Goal: Task Accomplishment & Management: Complete application form

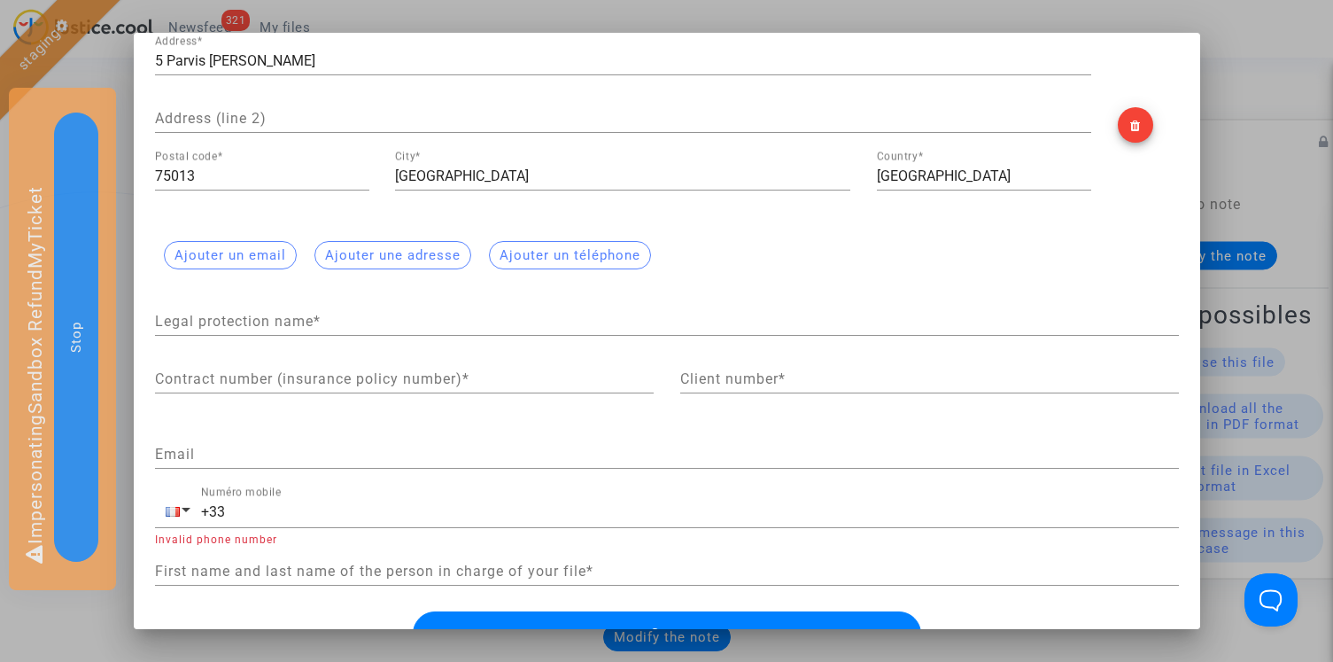
scroll to position [423, 0]
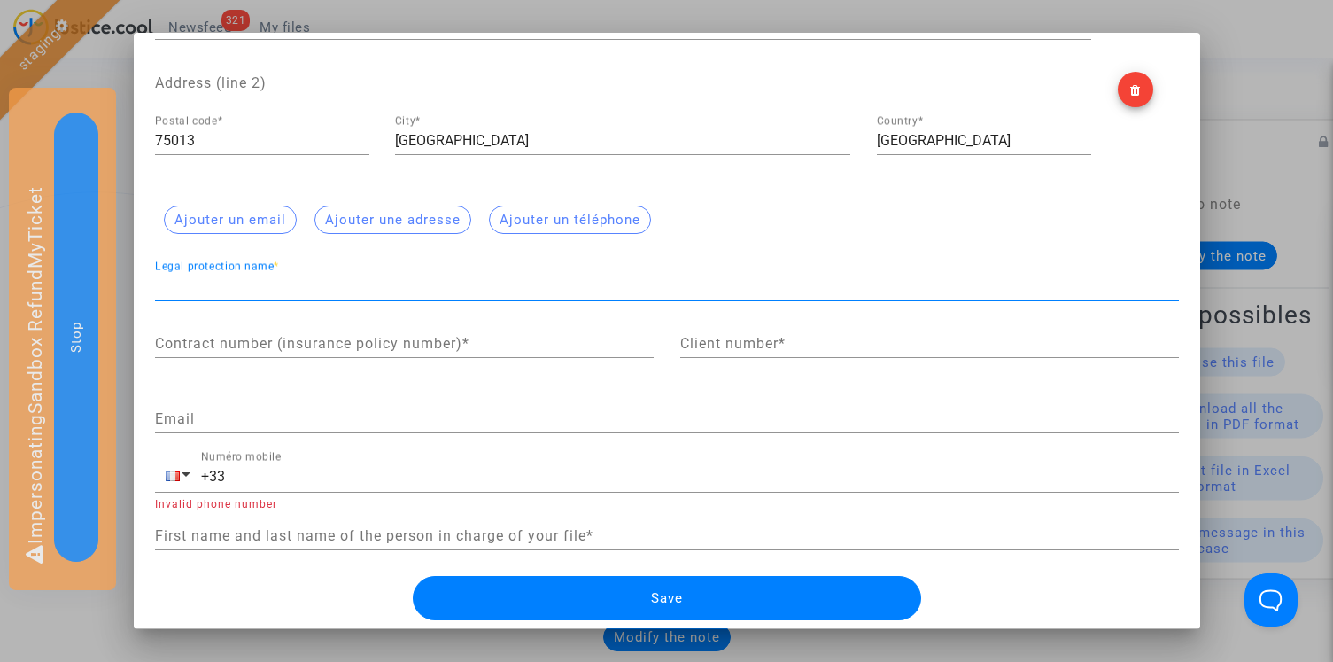
click at [385, 281] on input "Legal protection name *" at bounding box center [667, 286] width 1024 height 16
click at [391, 281] on input "Legal protection name *" at bounding box center [667, 286] width 1024 height 16
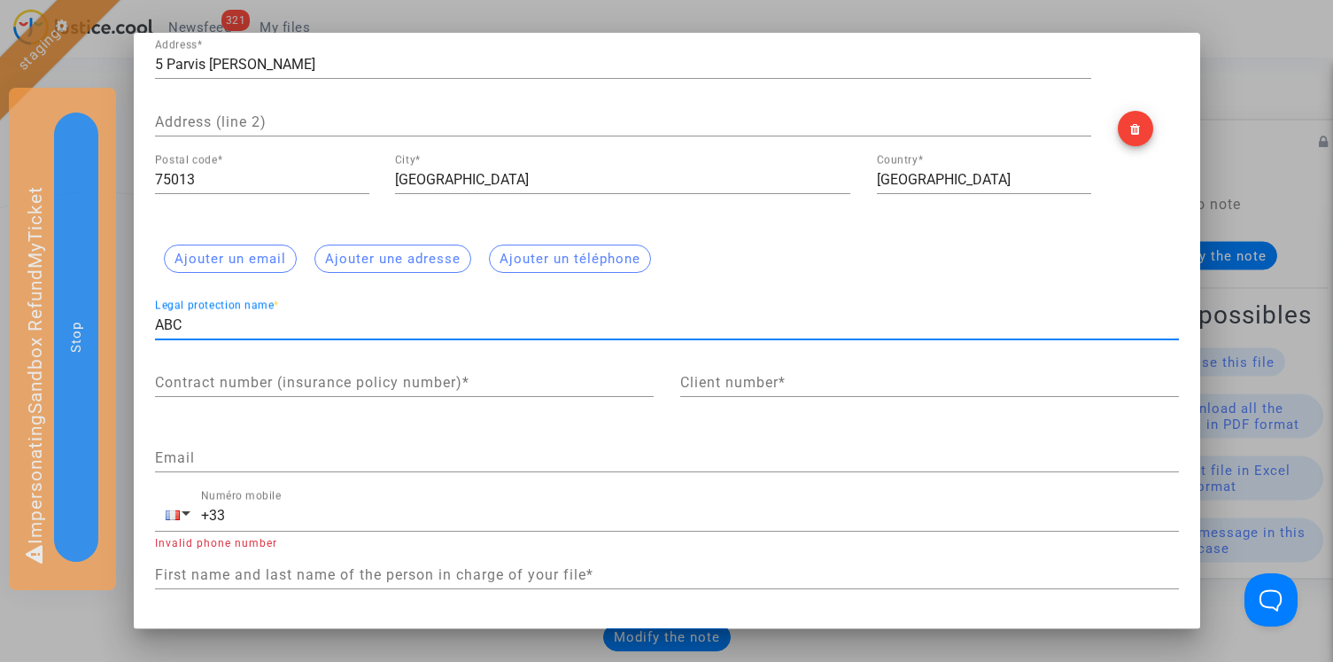
type input "ABC"
click at [320, 377] on input "Contract number (insurance policy number) *" at bounding box center [404, 383] width 499 height 16
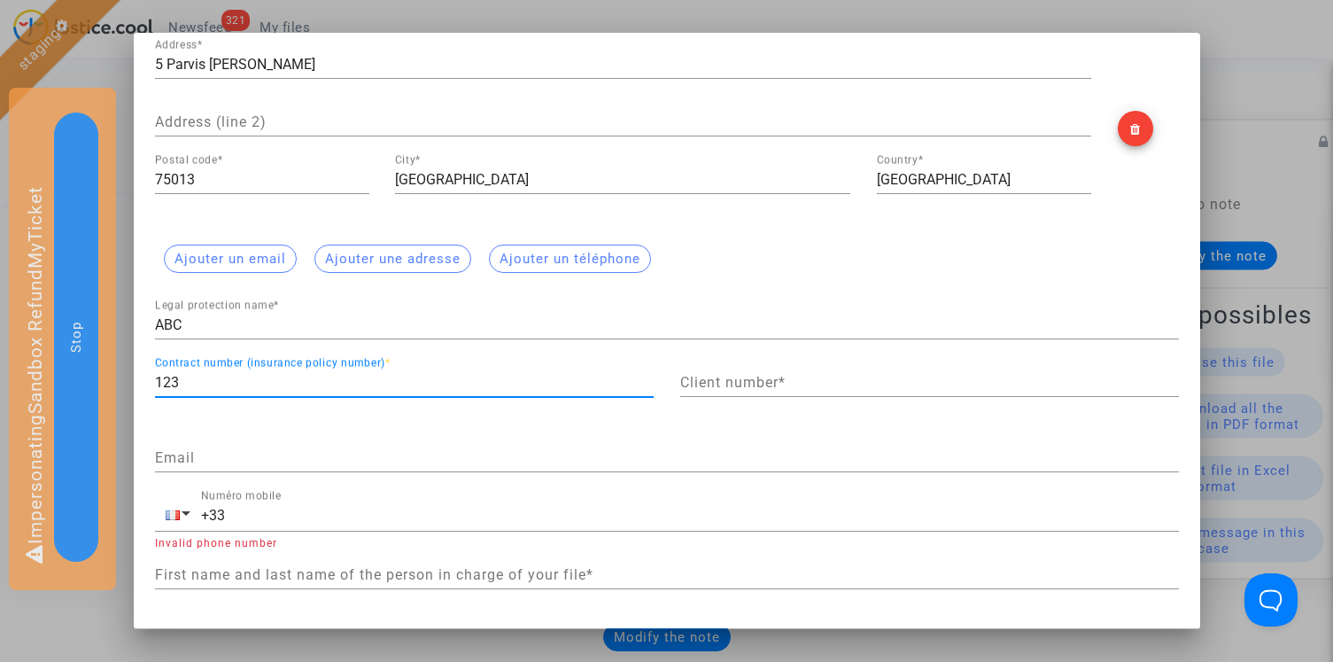
type input "123"
click at [735, 388] on input "Client number *" at bounding box center [929, 383] width 499 height 16
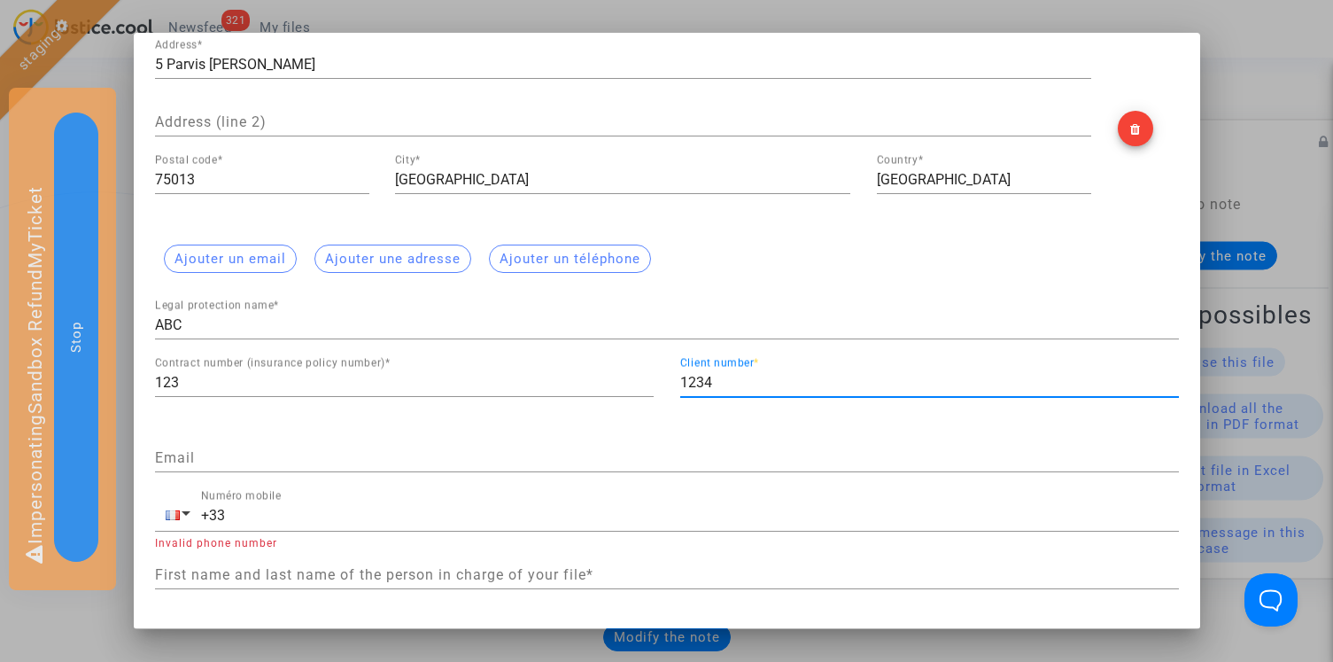
type input "1234"
click at [418, 466] on div "Email" at bounding box center [667, 452] width 1024 height 40
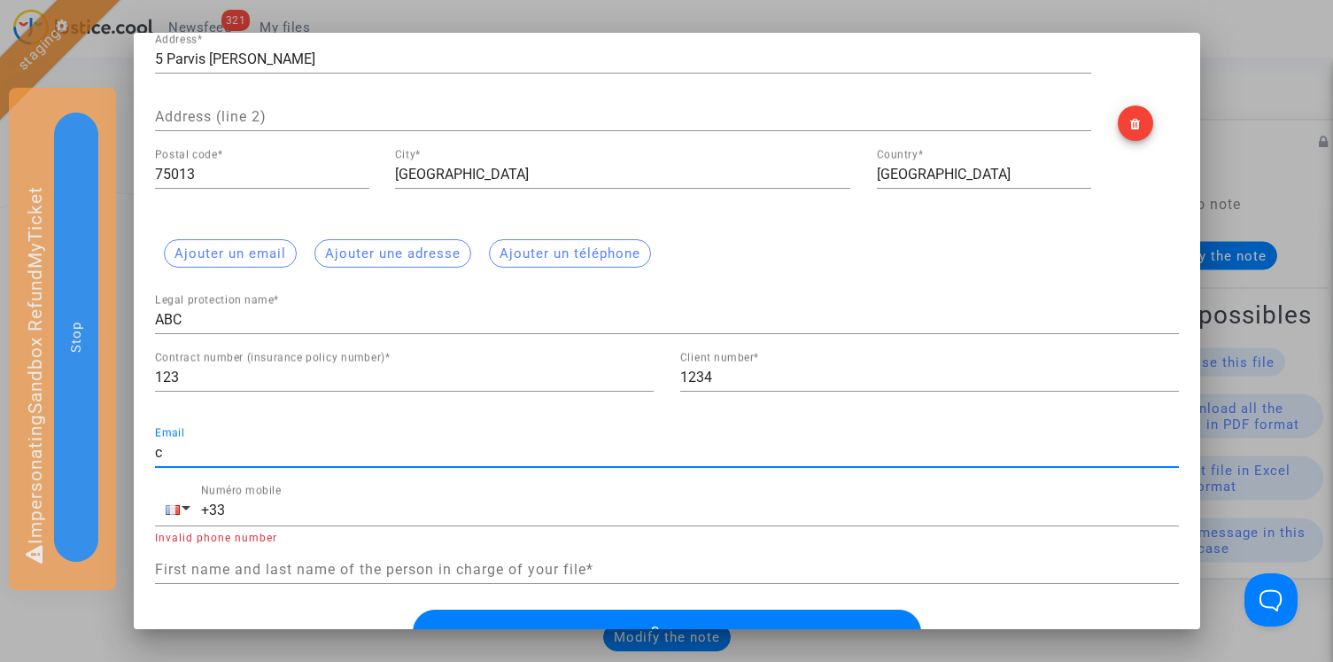
type input "c"
click at [336, 573] on input "First name and last name of the person in charge of your file *" at bounding box center [667, 570] width 1024 height 16
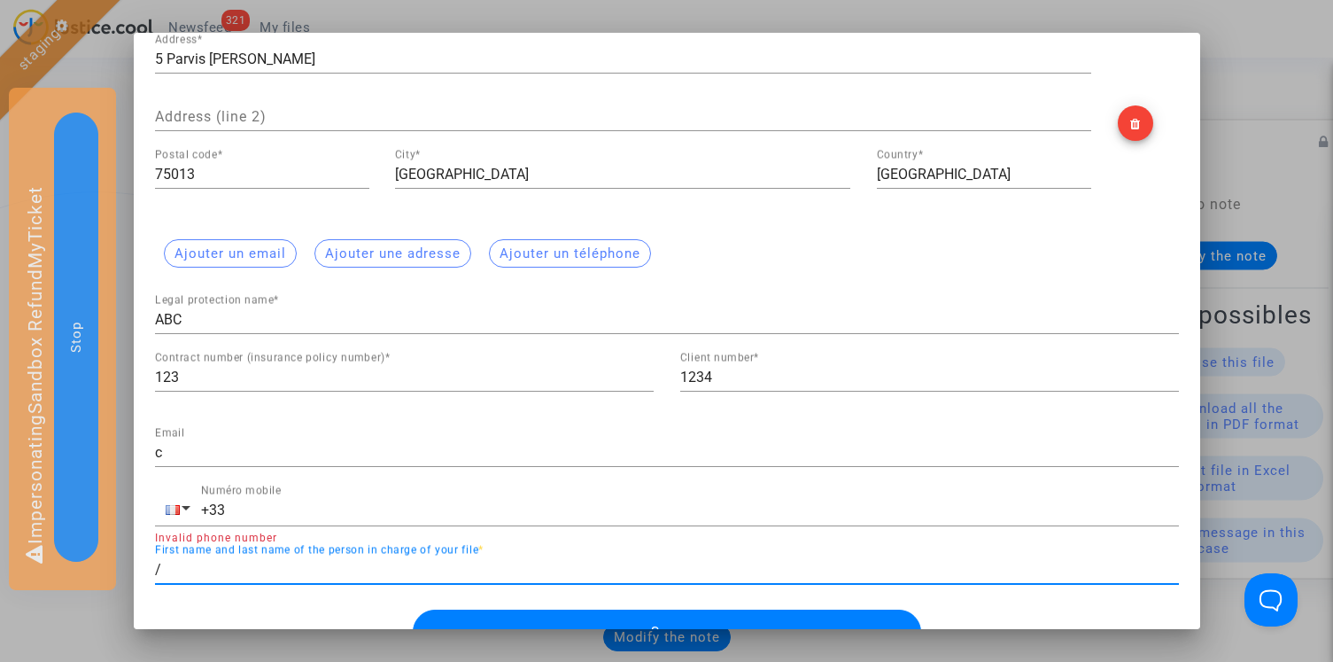
type input "/"
click at [663, 620] on button "Save" at bounding box center [667, 632] width 509 height 44
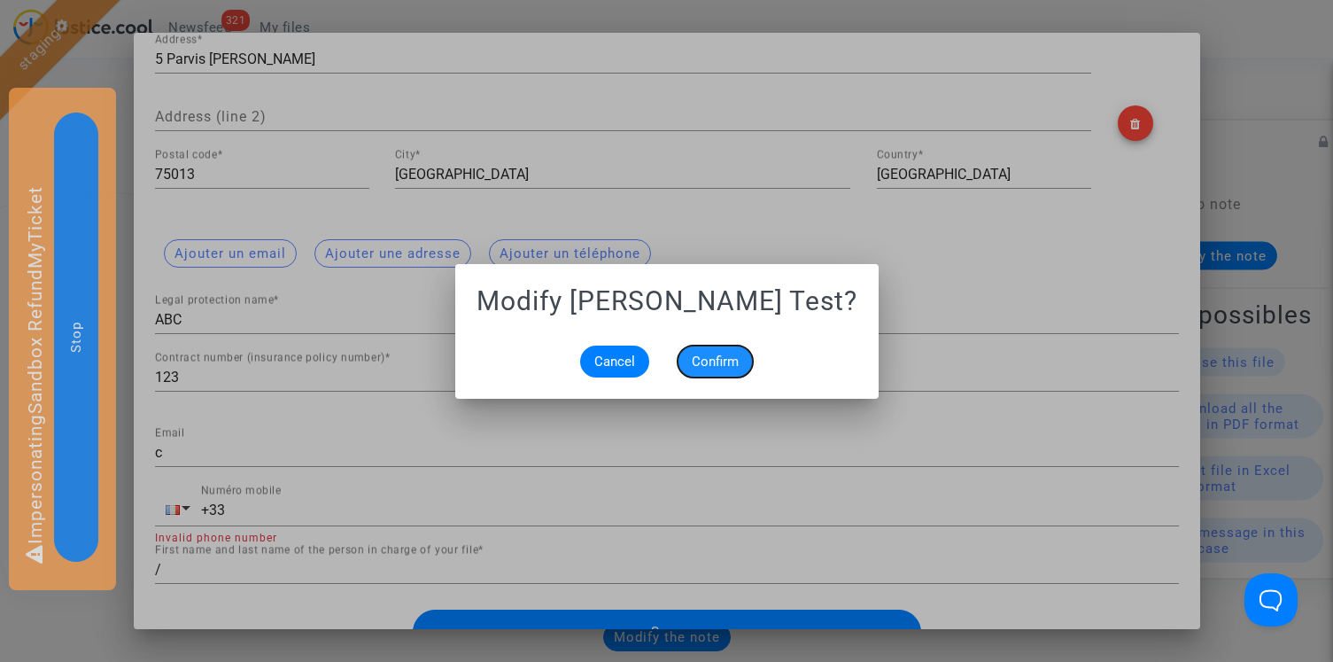
click at [705, 362] on span "Confirm" at bounding box center [715, 362] width 47 height 16
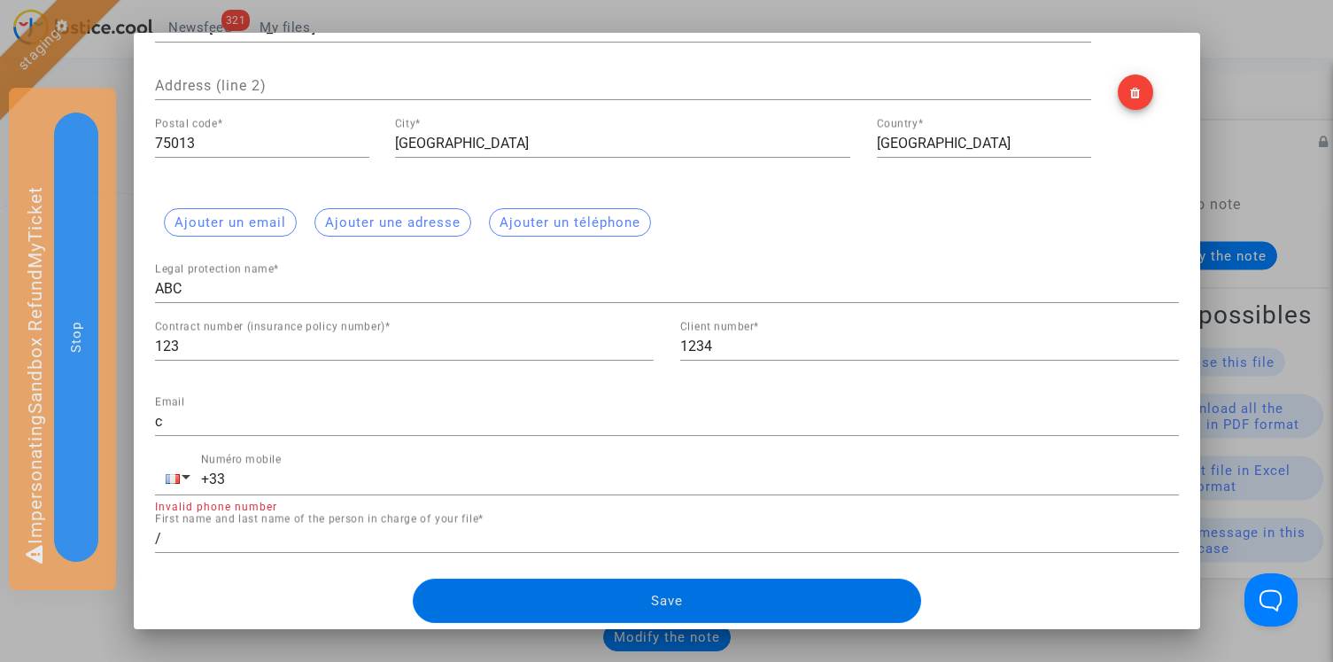
scroll to position [206, 0]
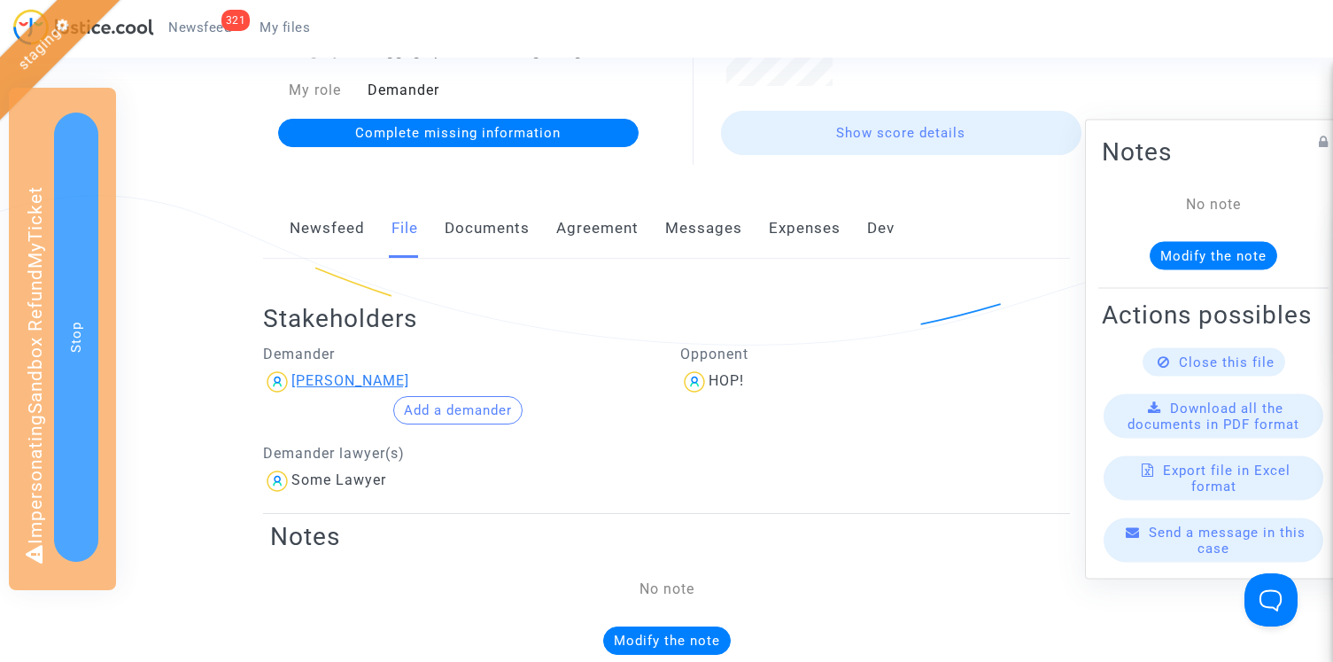
click at [342, 377] on div "[PERSON_NAME]" at bounding box center [350, 380] width 118 height 17
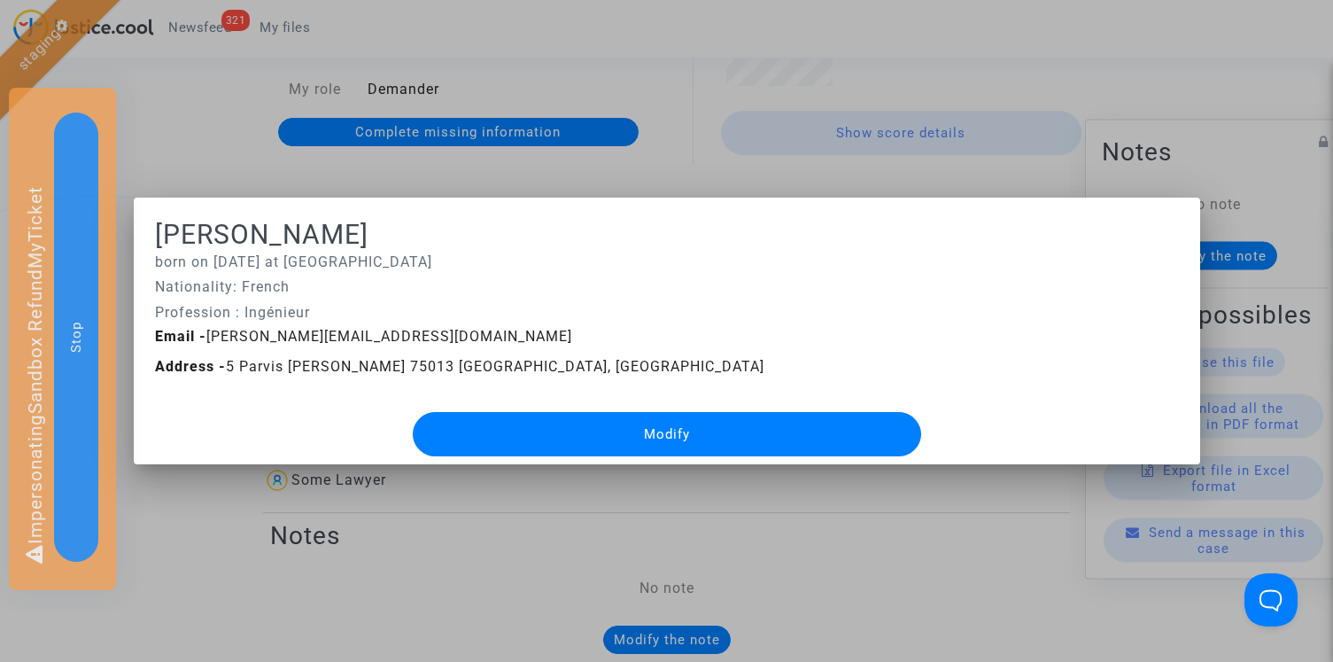
click at [517, 430] on button "Modify" at bounding box center [667, 434] width 509 height 44
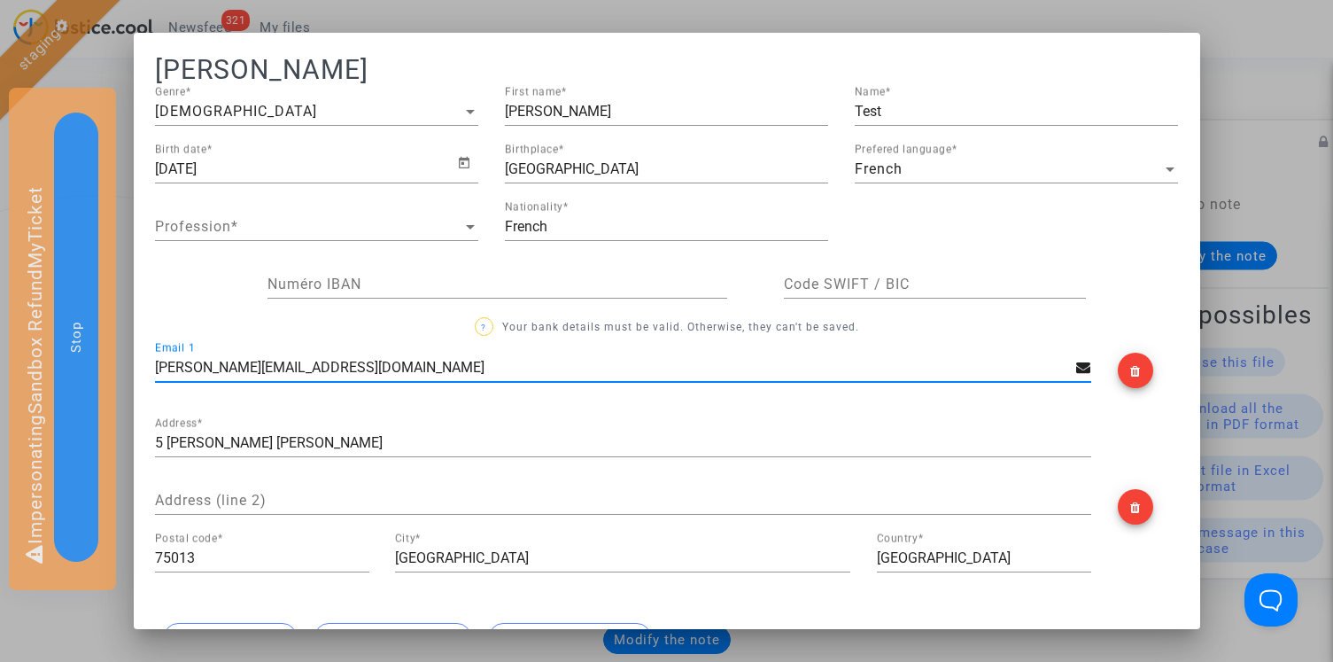
scroll to position [423, 0]
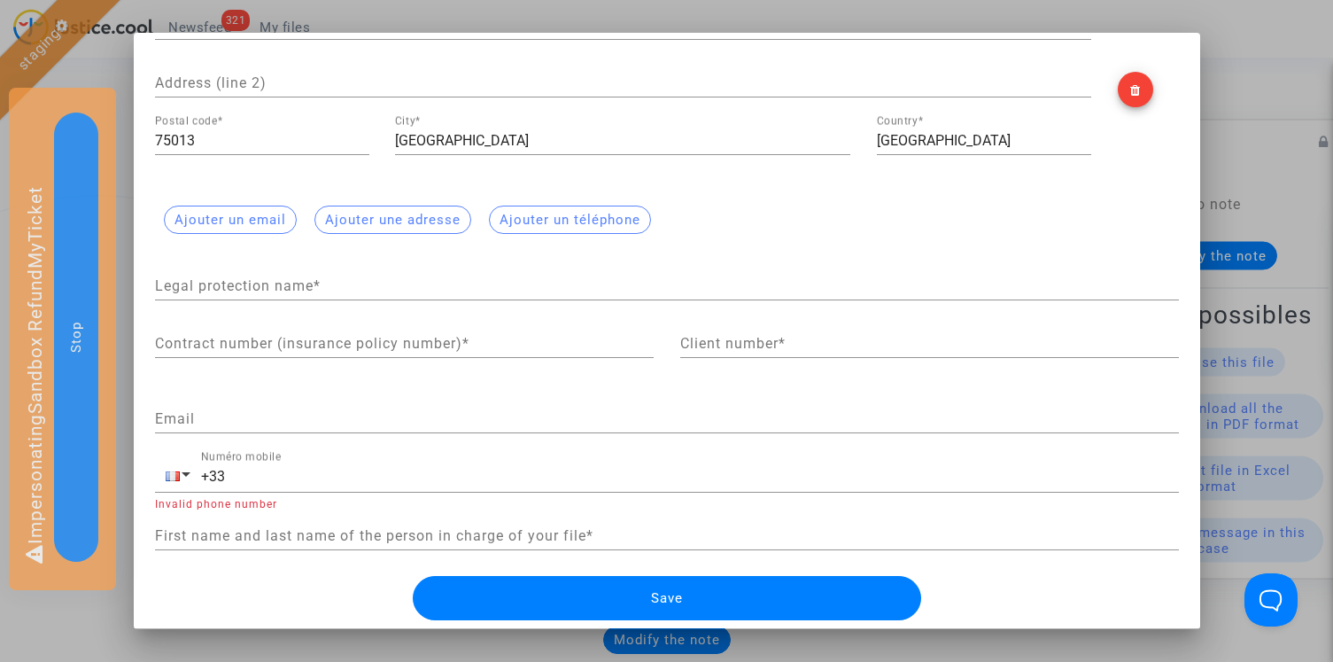
click at [130, 159] on div at bounding box center [666, 331] width 1333 height 662
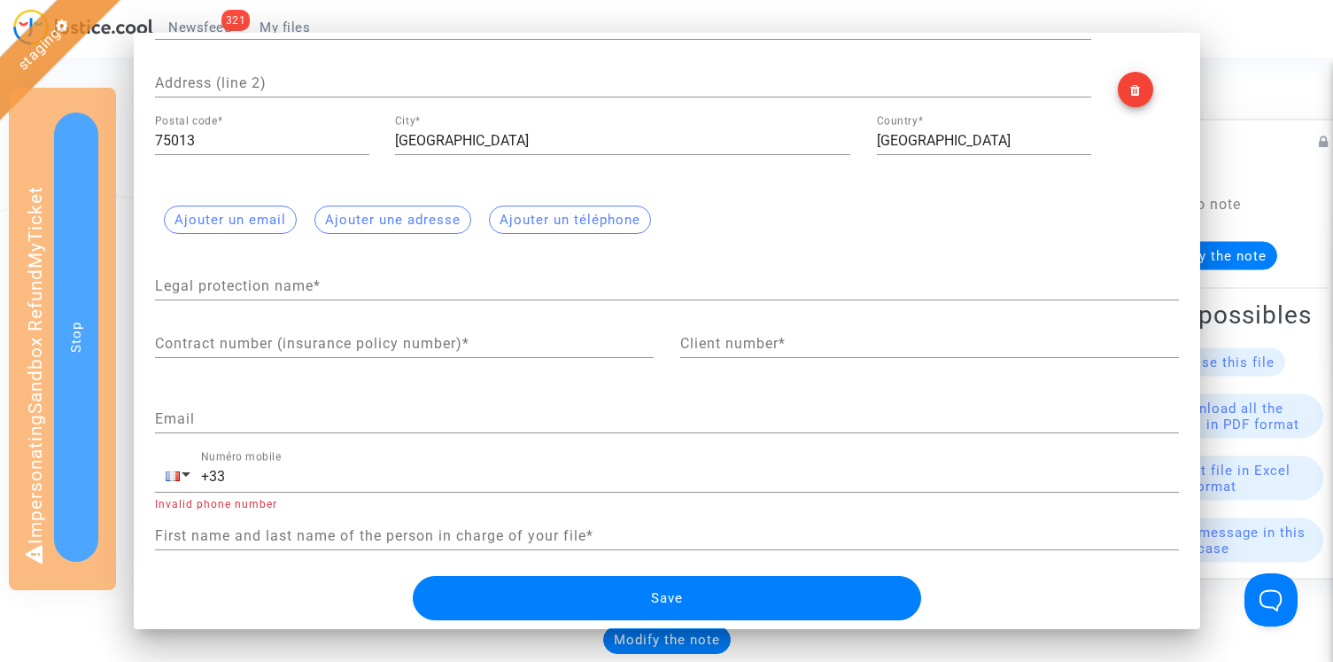
scroll to position [203, 0]
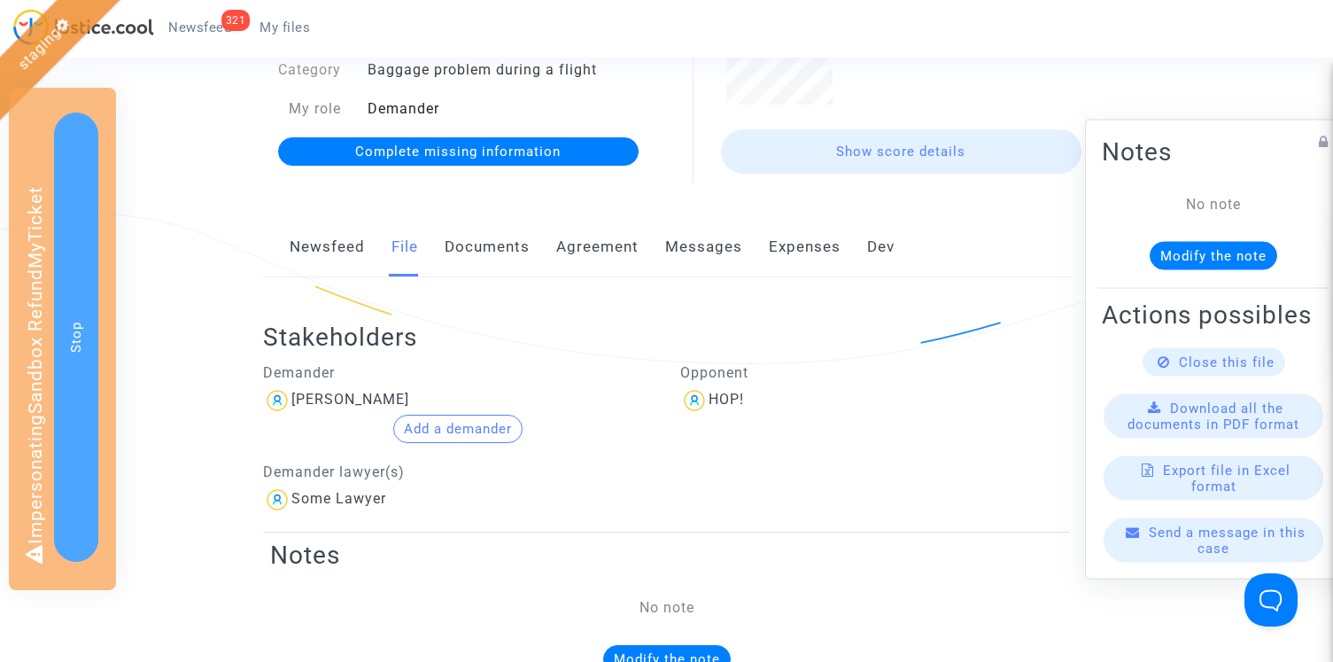
scroll to position [292, 0]
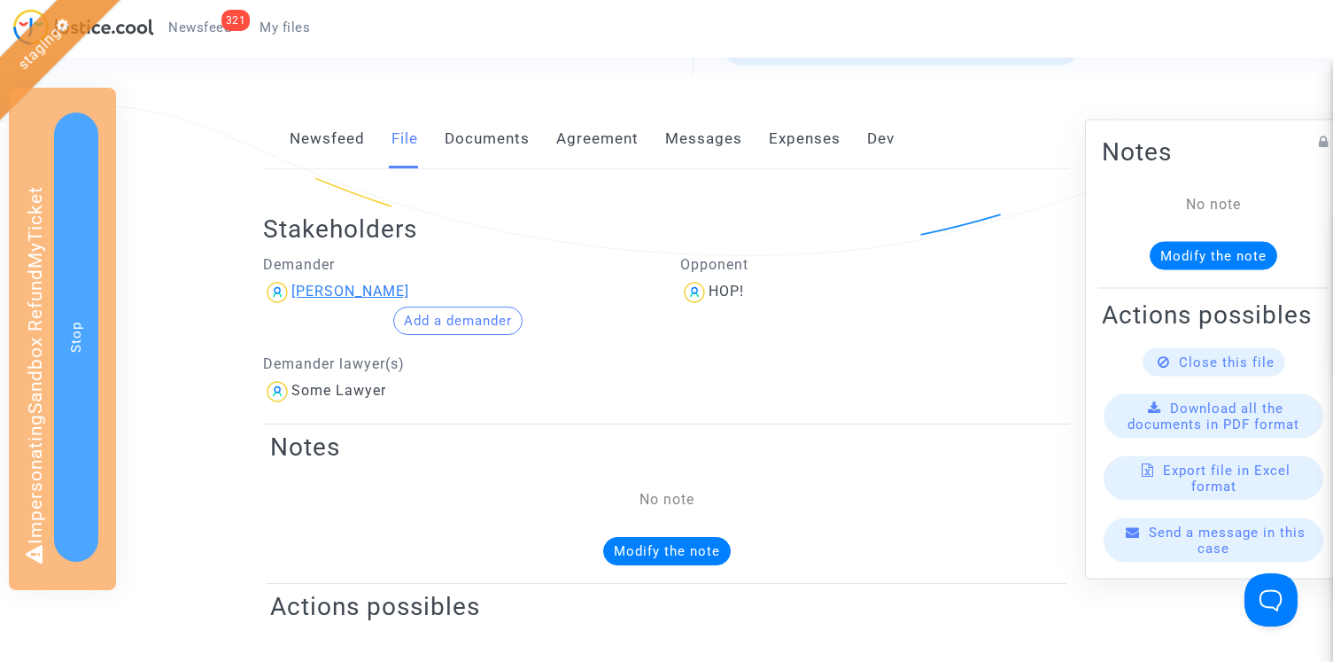
click at [338, 299] on div "[PERSON_NAME]" at bounding box center [350, 291] width 118 height 17
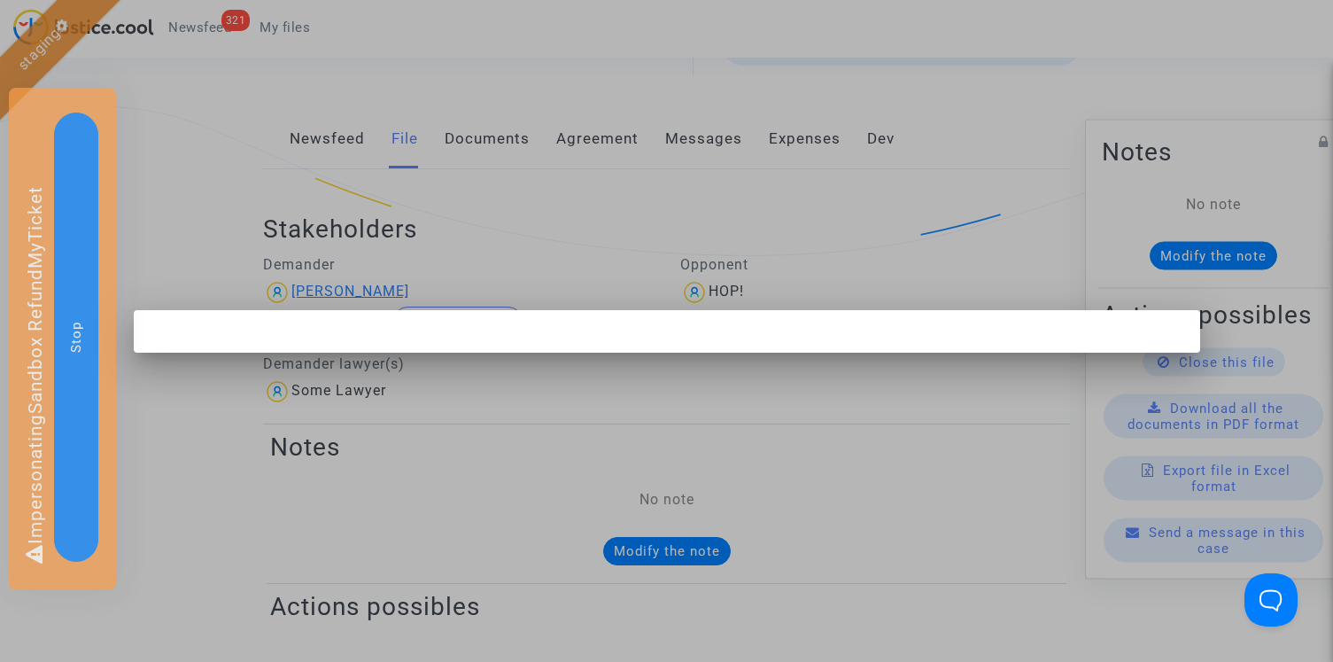
scroll to position [0, 0]
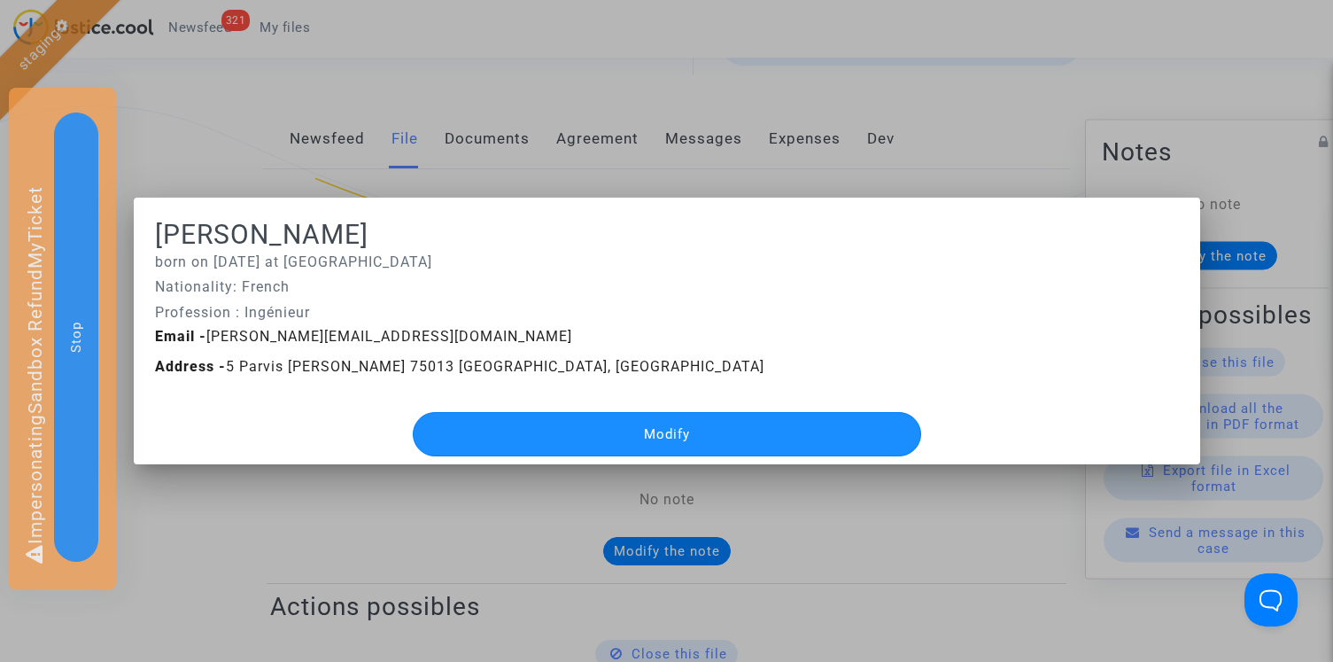
click at [584, 424] on button "Modify" at bounding box center [667, 434] width 509 height 44
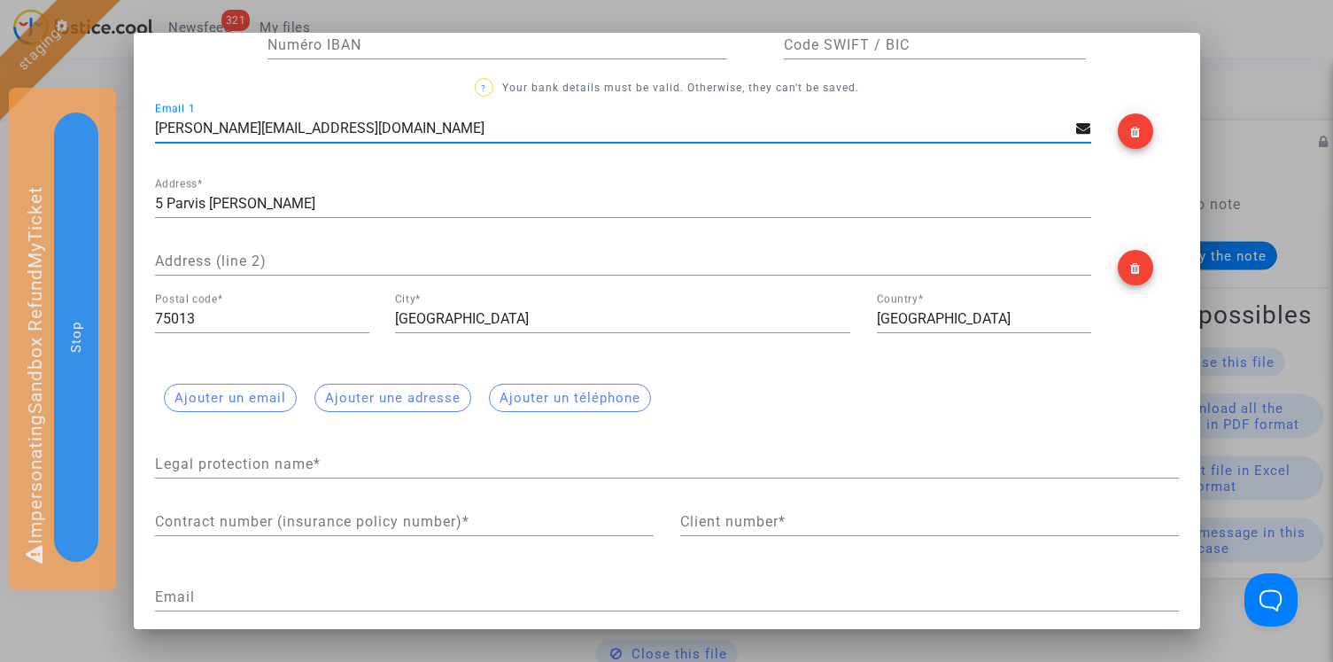
scroll to position [120, 0]
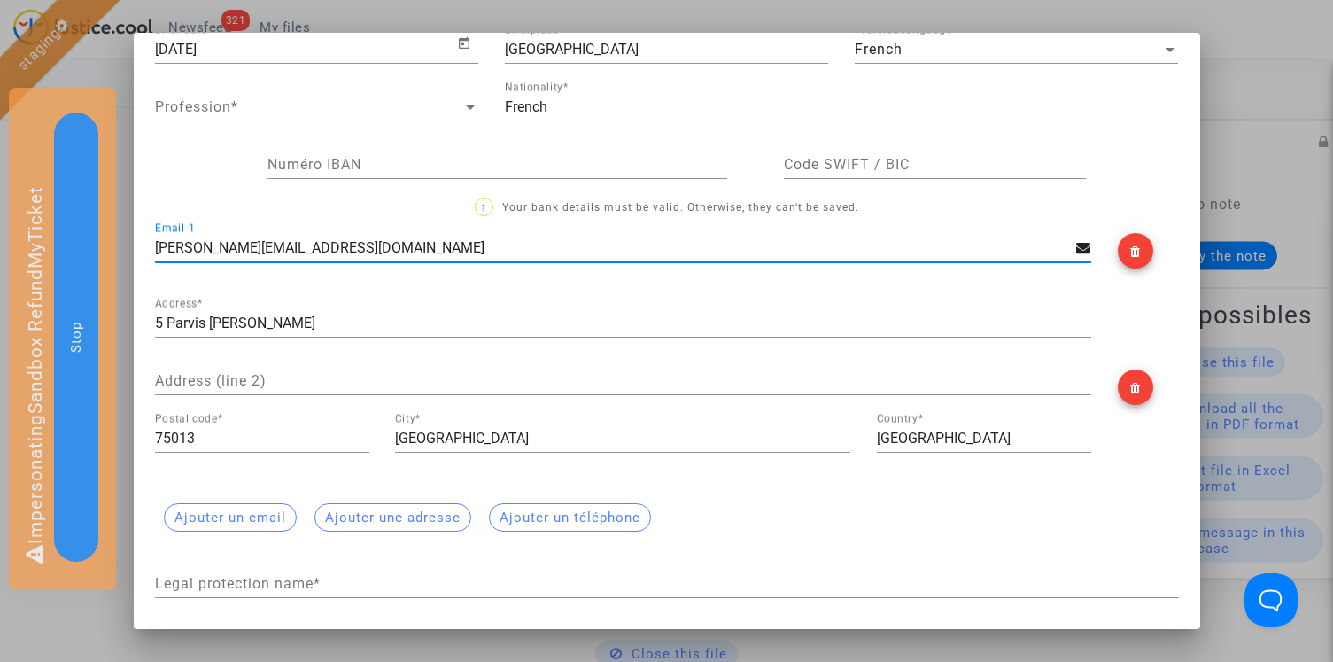
click at [126, 187] on div at bounding box center [666, 331] width 1333 height 662
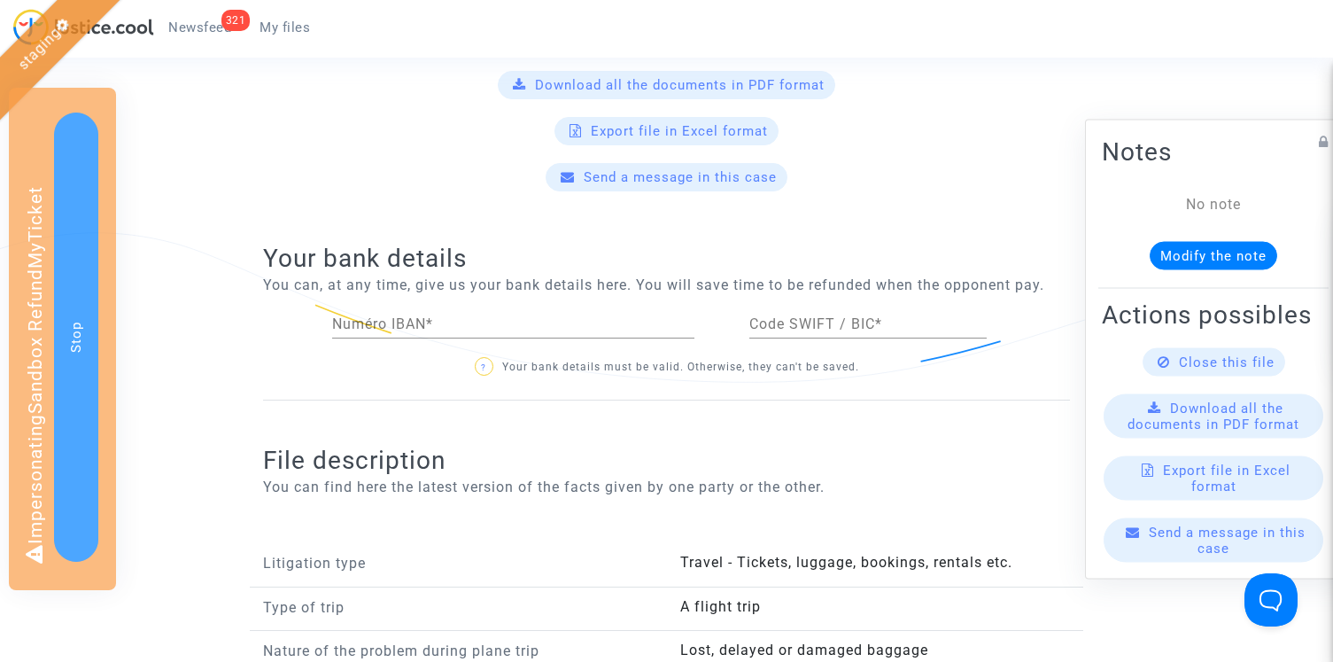
scroll to position [0, 0]
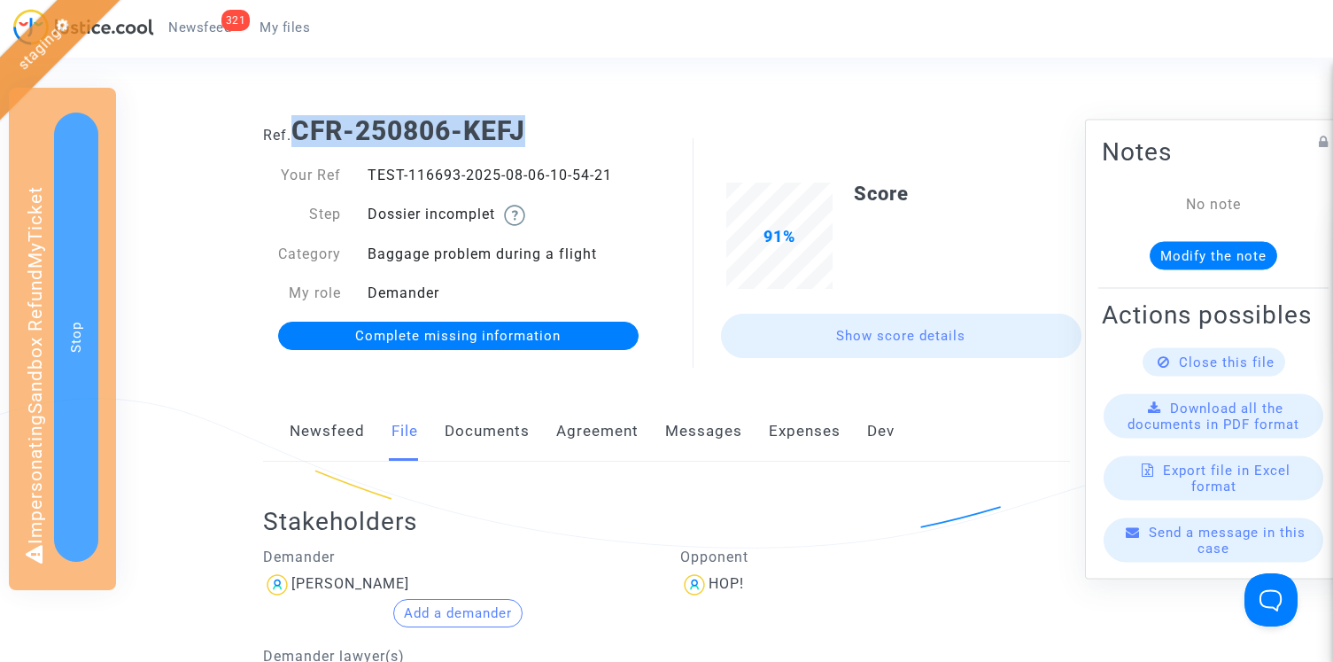
drag, startPoint x: 300, startPoint y: 128, endPoint x: 660, endPoint y: 128, distance: 359.7
click at [660, 128] on h1 "Ref. CFR-250806-KEFJ" at bounding box center [666, 131] width 807 height 32
copy b "CFR-250806-KEFJ"
click at [338, 590] on div "[PERSON_NAME]" at bounding box center [350, 583] width 118 height 17
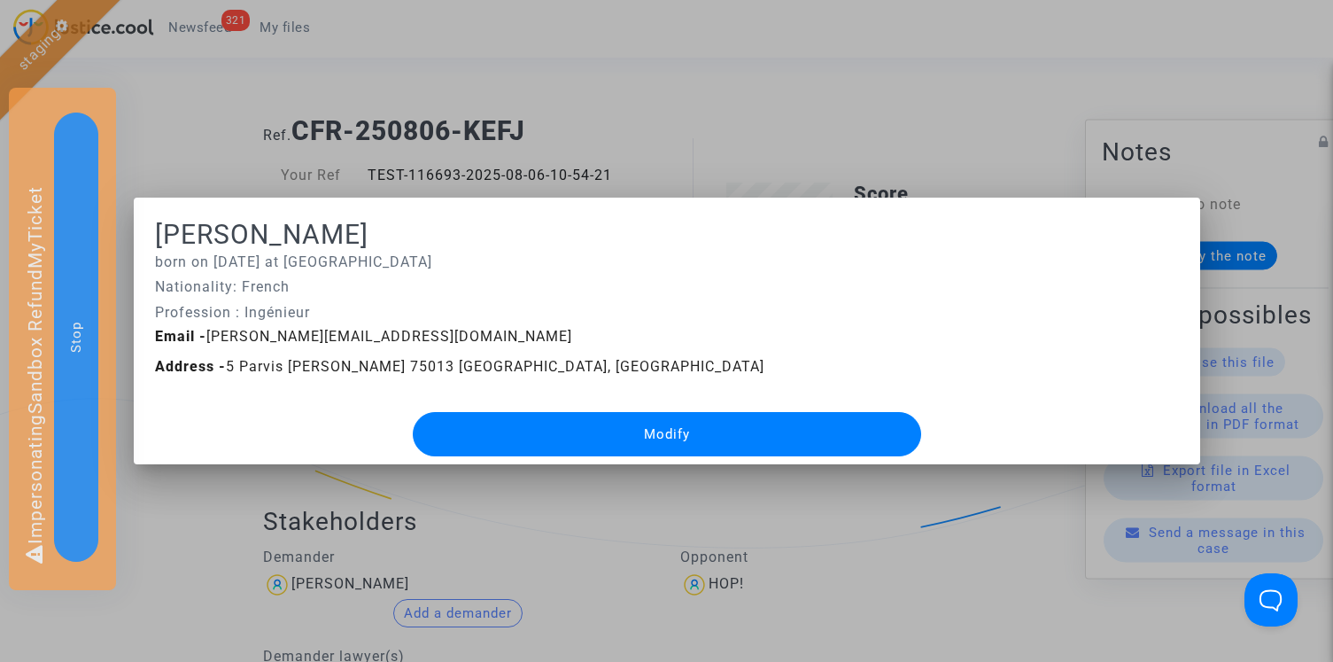
click at [477, 421] on button "Modify" at bounding box center [667, 434] width 509 height 44
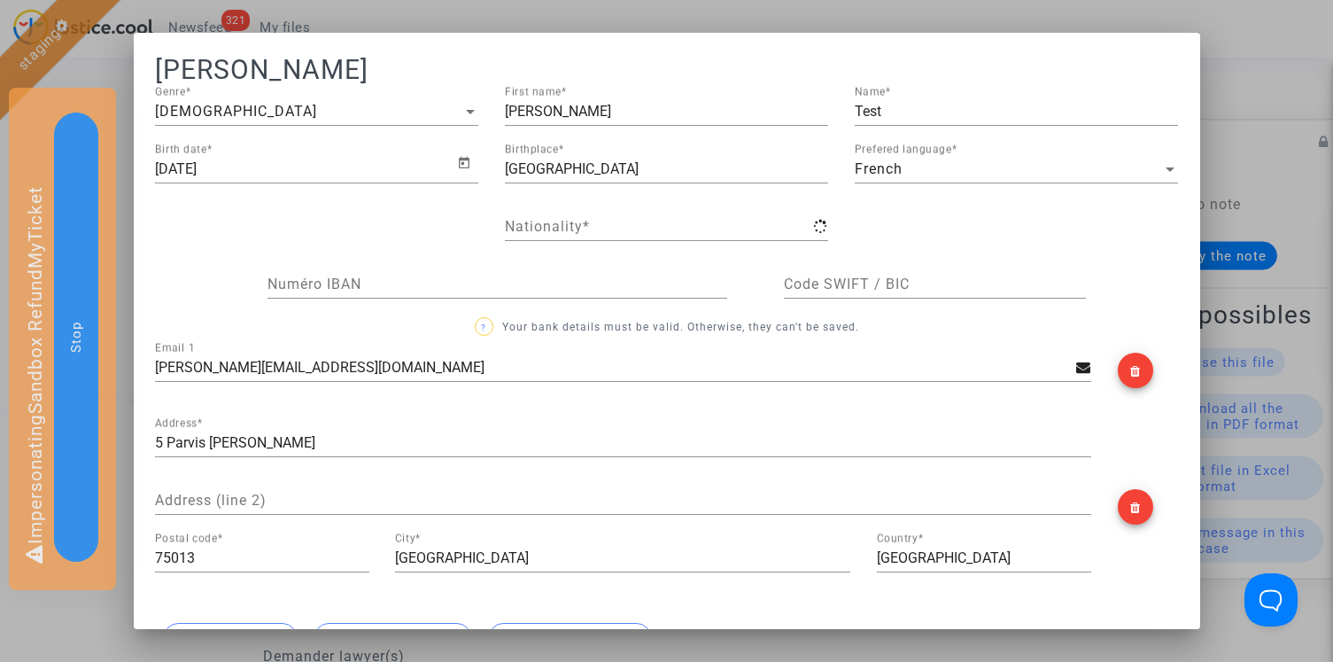
type input "French"
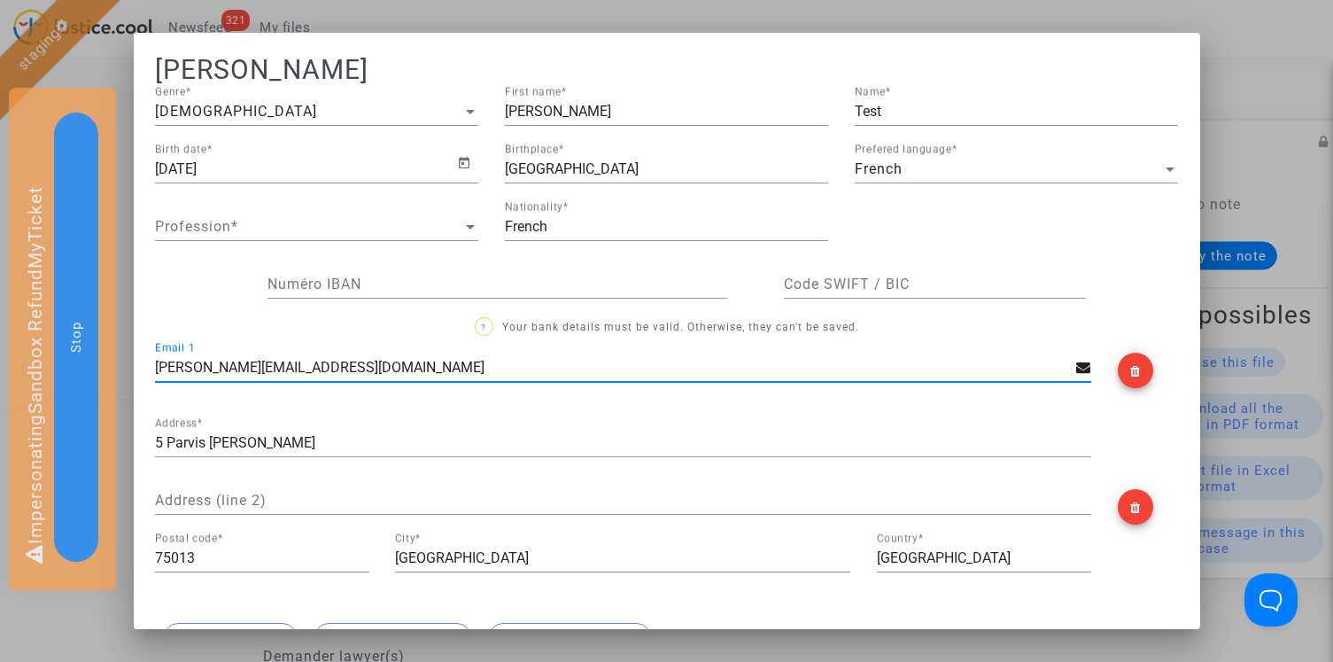
click at [306, 366] on input "[PERSON_NAME][EMAIL_ADDRESS][DOMAIN_NAME]" at bounding box center [615, 368] width 921 height 16
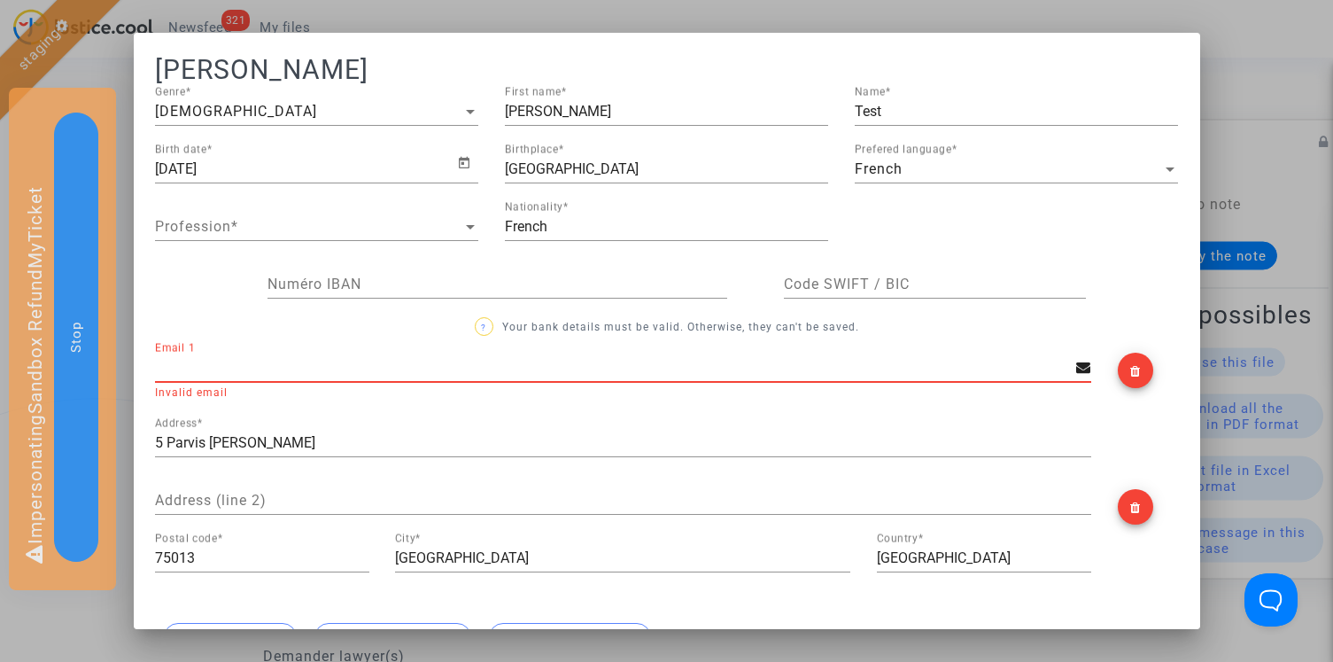
type input "b"
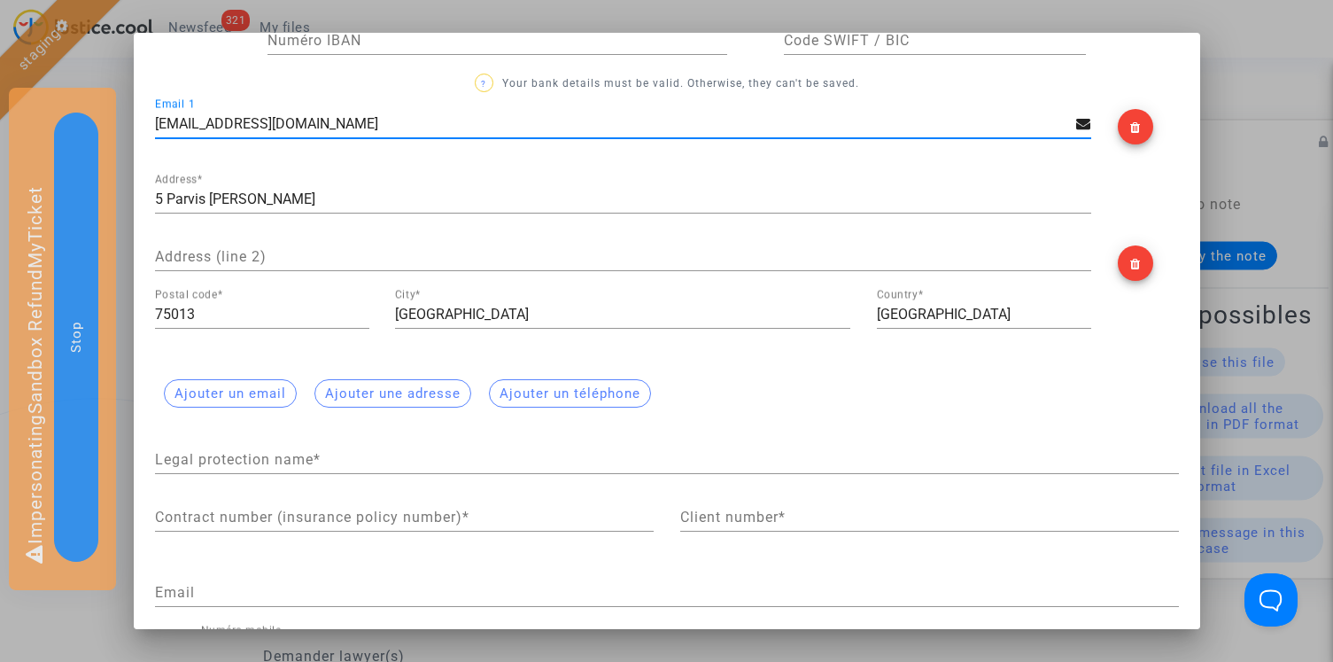
scroll to position [423, 0]
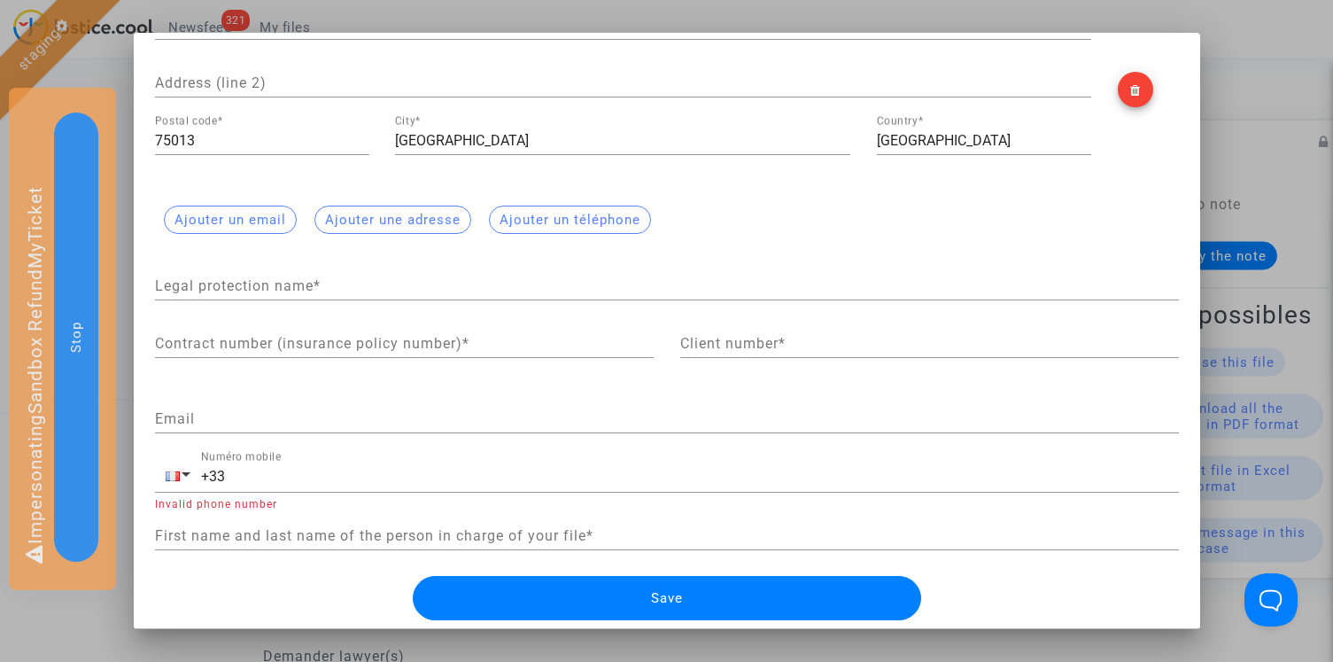
type input "[EMAIL_ADDRESS][DOMAIN_NAME]"
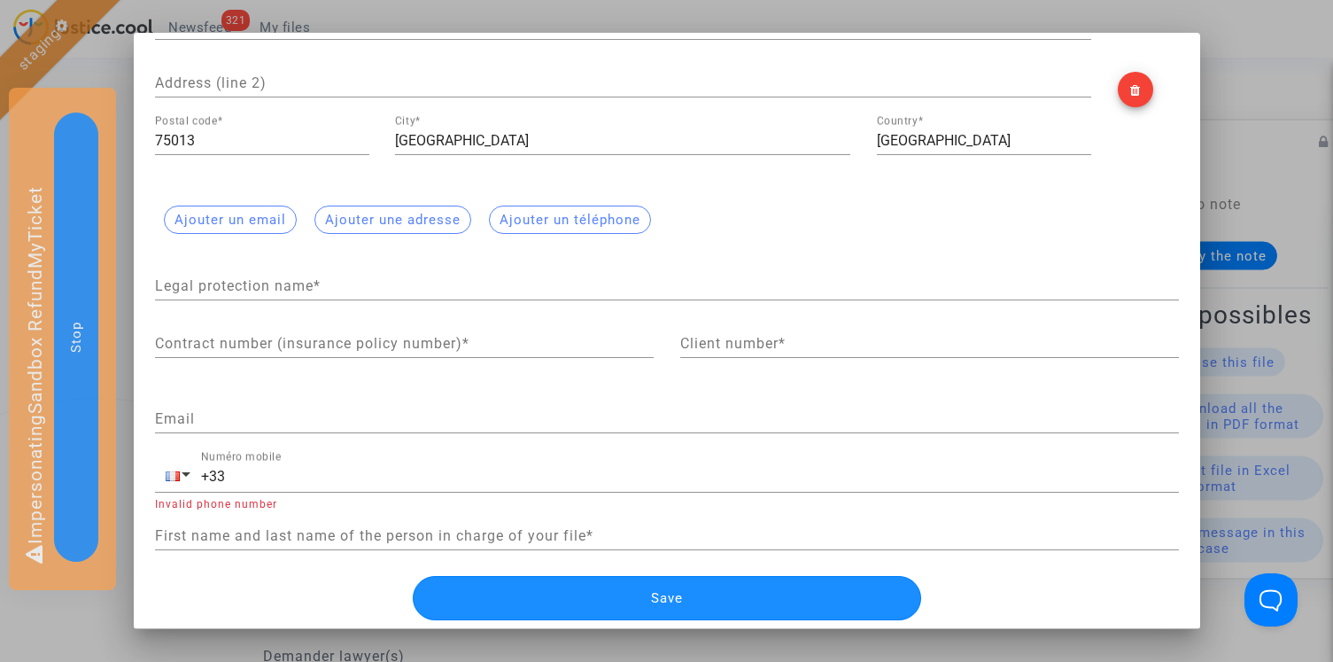
click at [587, 595] on button "Save" at bounding box center [667, 598] width 509 height 44
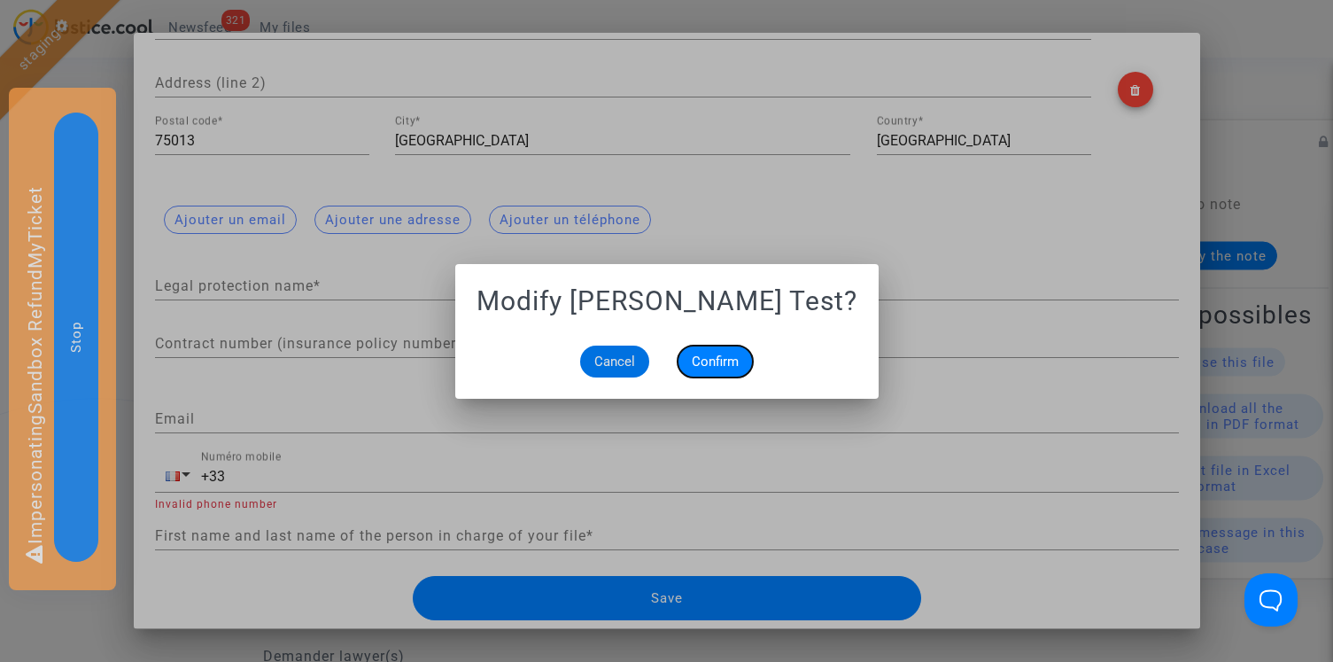
click at [710, 355] on span "Confirm" at bounding box center [715, 362] width 47 height 16
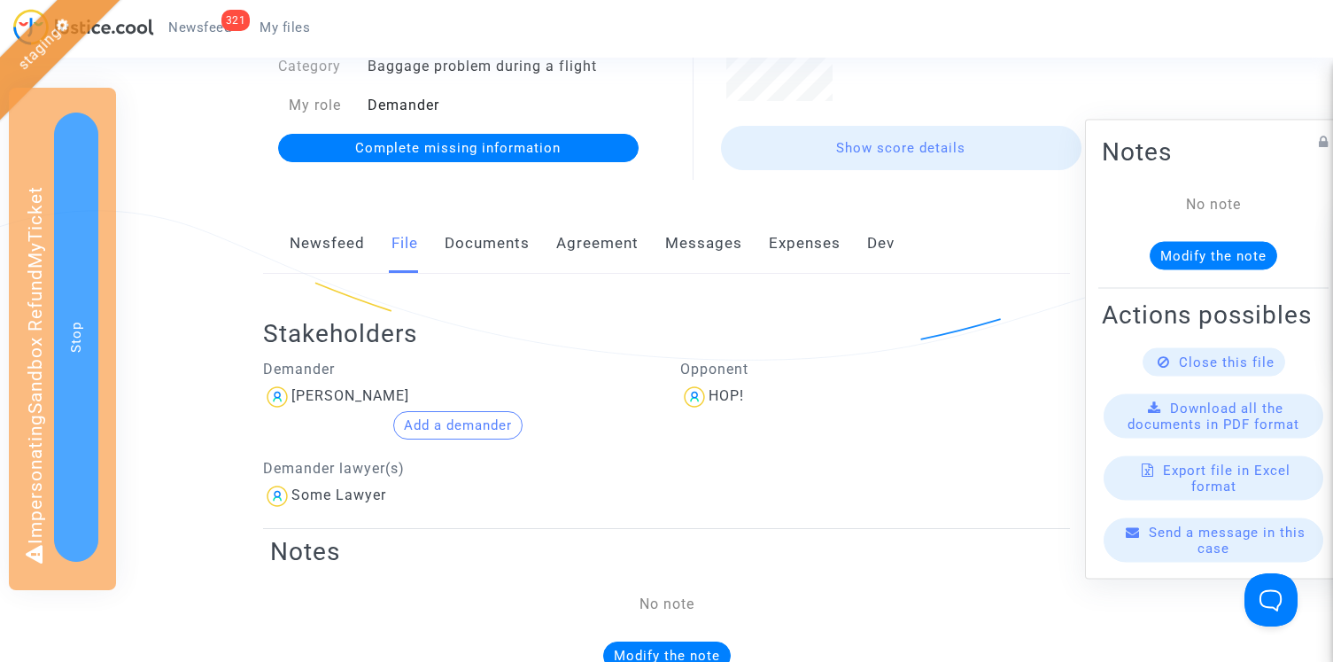
scroll to position [0, 0]
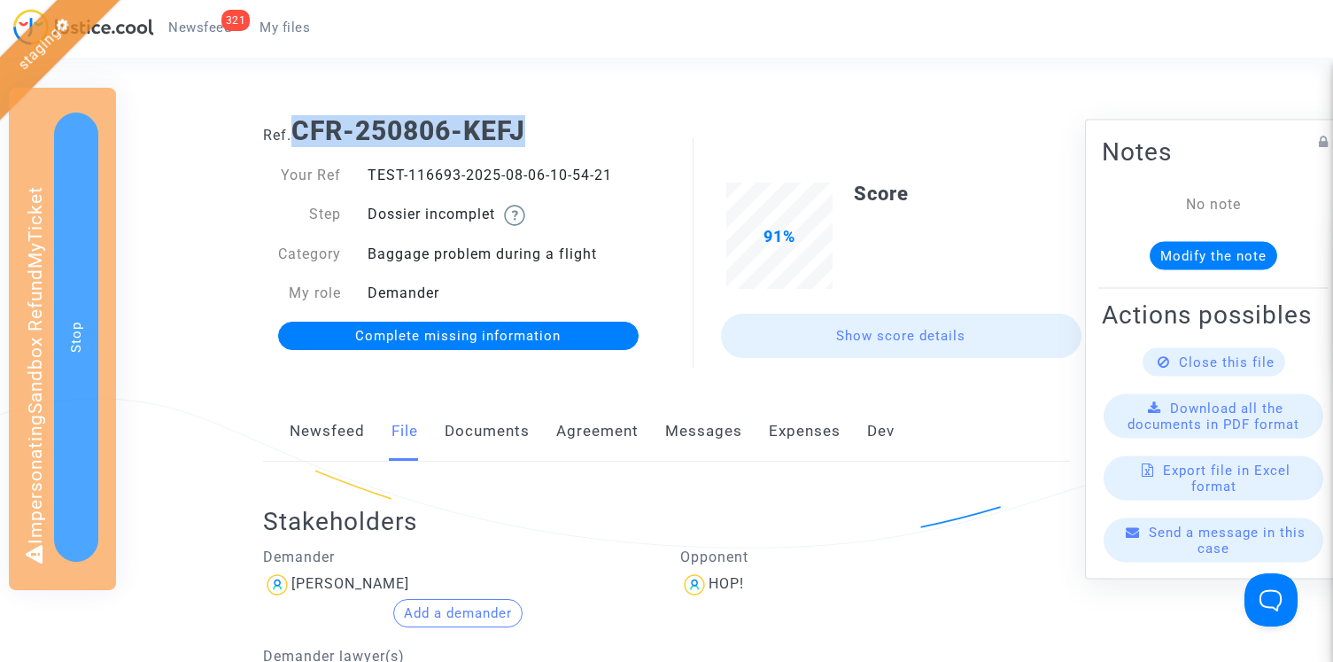
drag, startPoint x: 295, startPoint y: 132, endPoint x: 587, endPoint y: 132, distance: 291.5
click at [588, 132] on h1 "Ref. CFR-250806-KEFJ" at bounding box center [666, 131] width 807 height 32
copy b "CFR-250806-KEFJ"
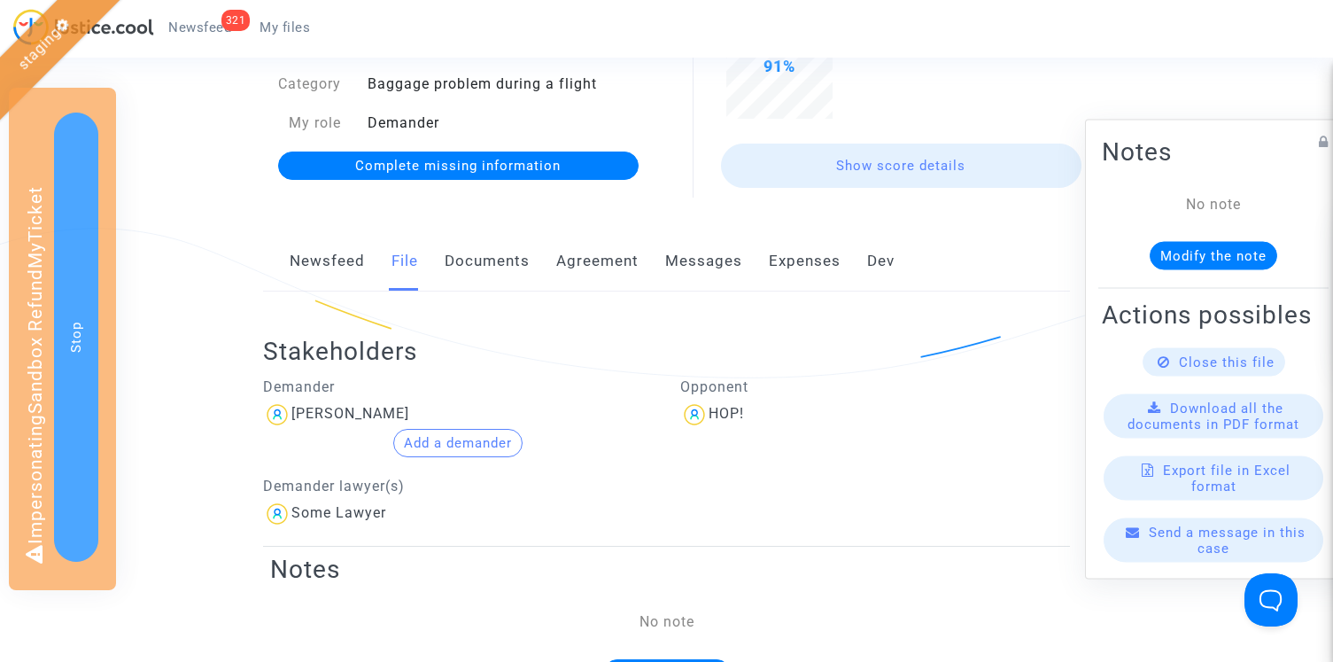
scroll to position [300, 0]
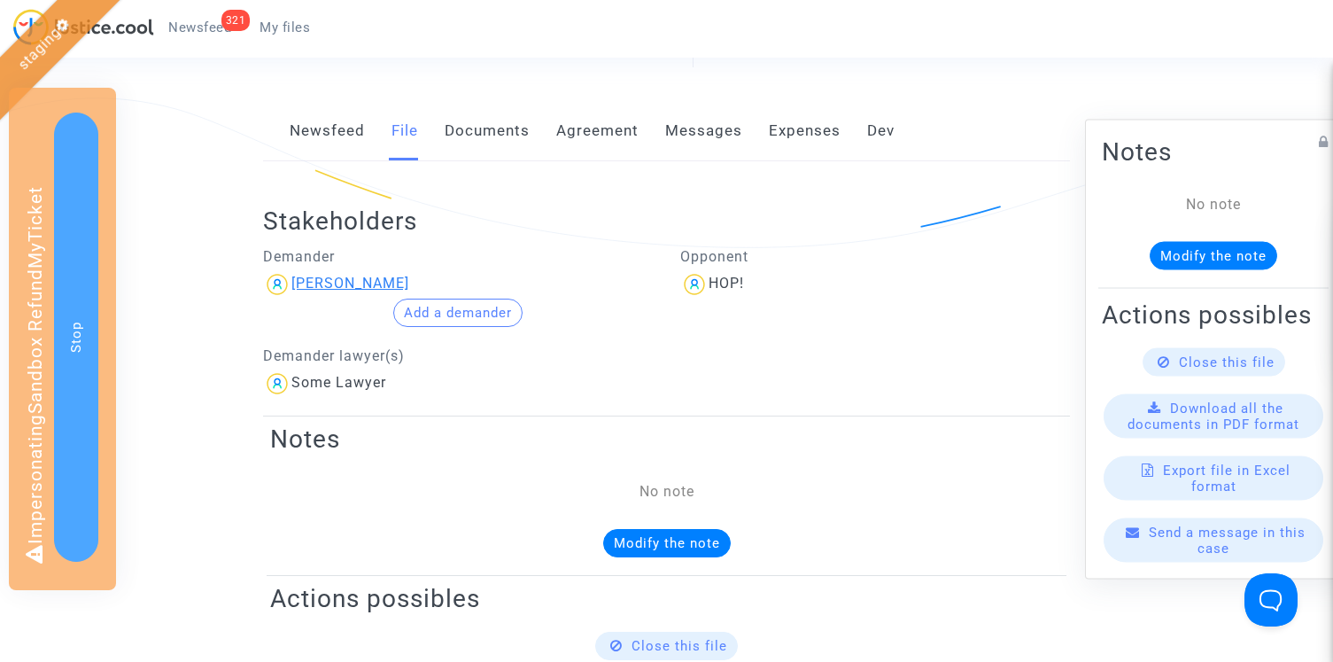
click at [329, 283] on div "[PERSON_NAME]" at bounding box center [350, 283] width 118 height 17
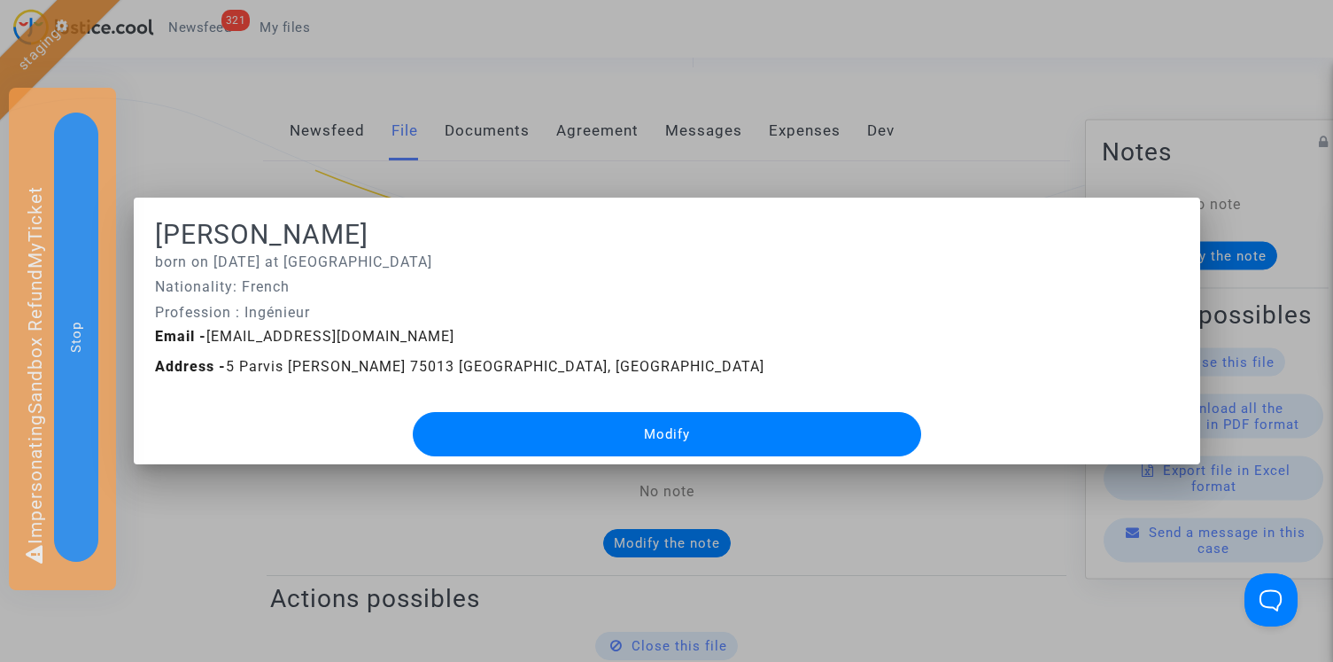
scroll to position [0, 0]
click at [576, 431] on button "Modify" at bounding box center [667, 434] width 509 height 44
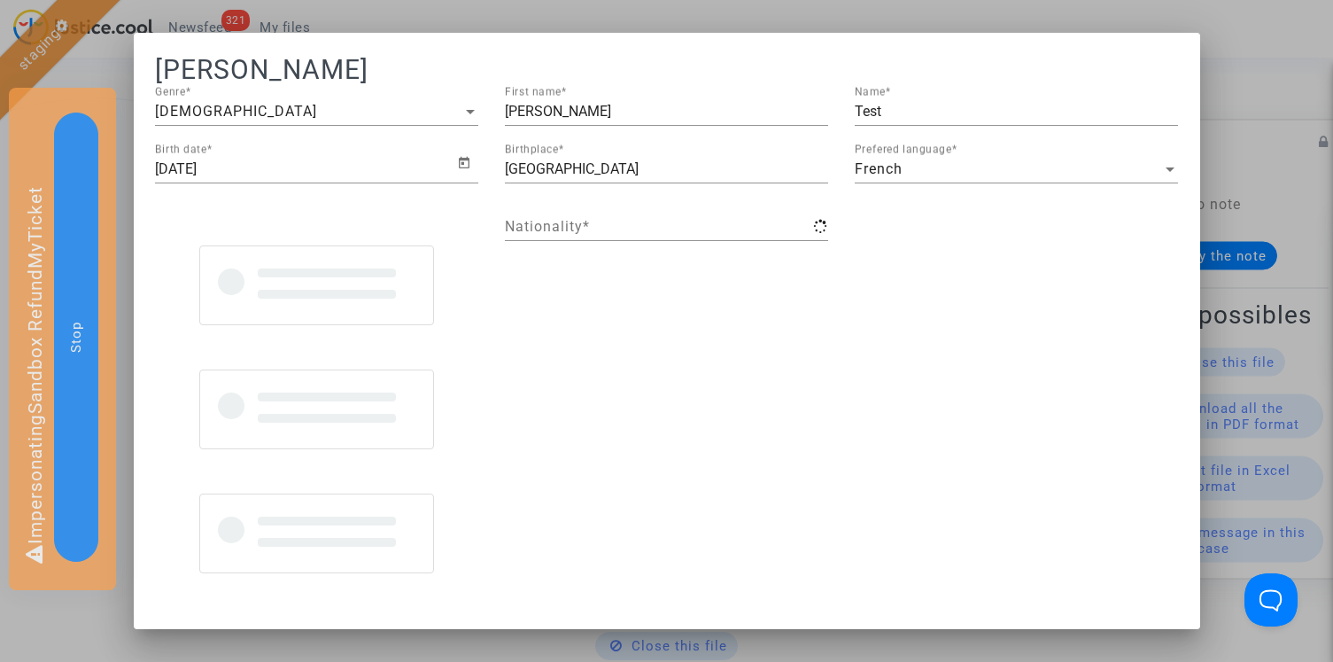
type input "French"
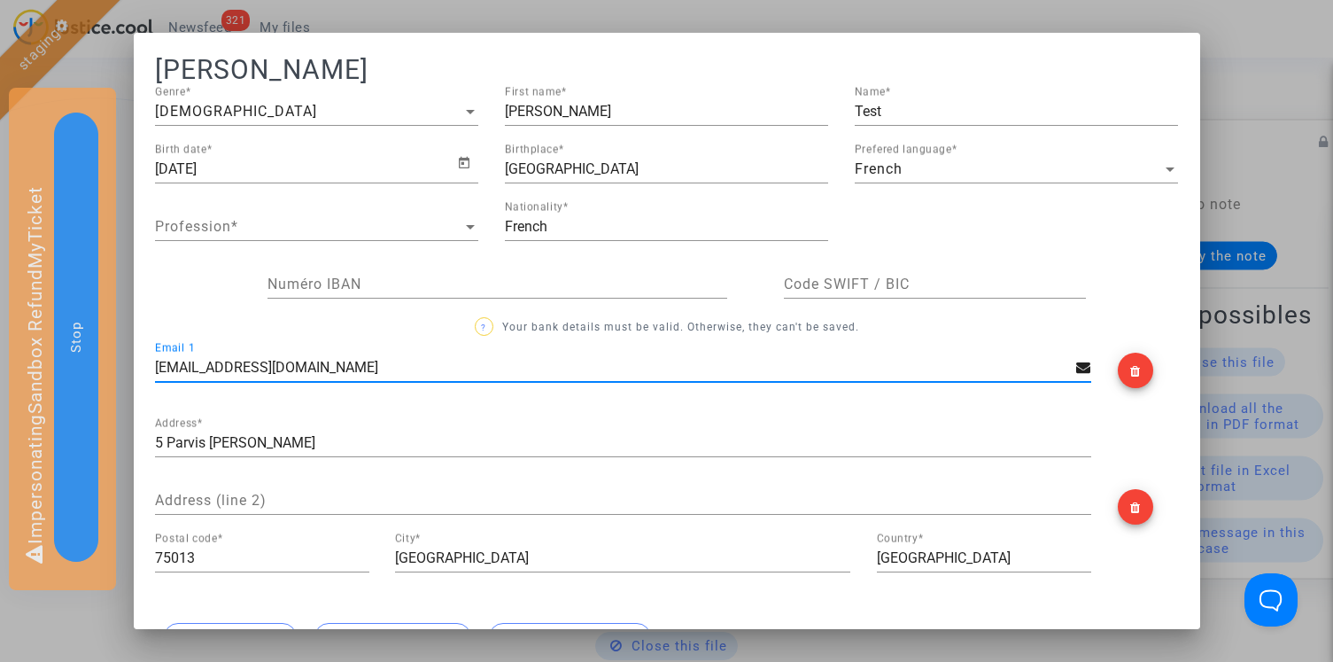
scroll to position [423, 0]
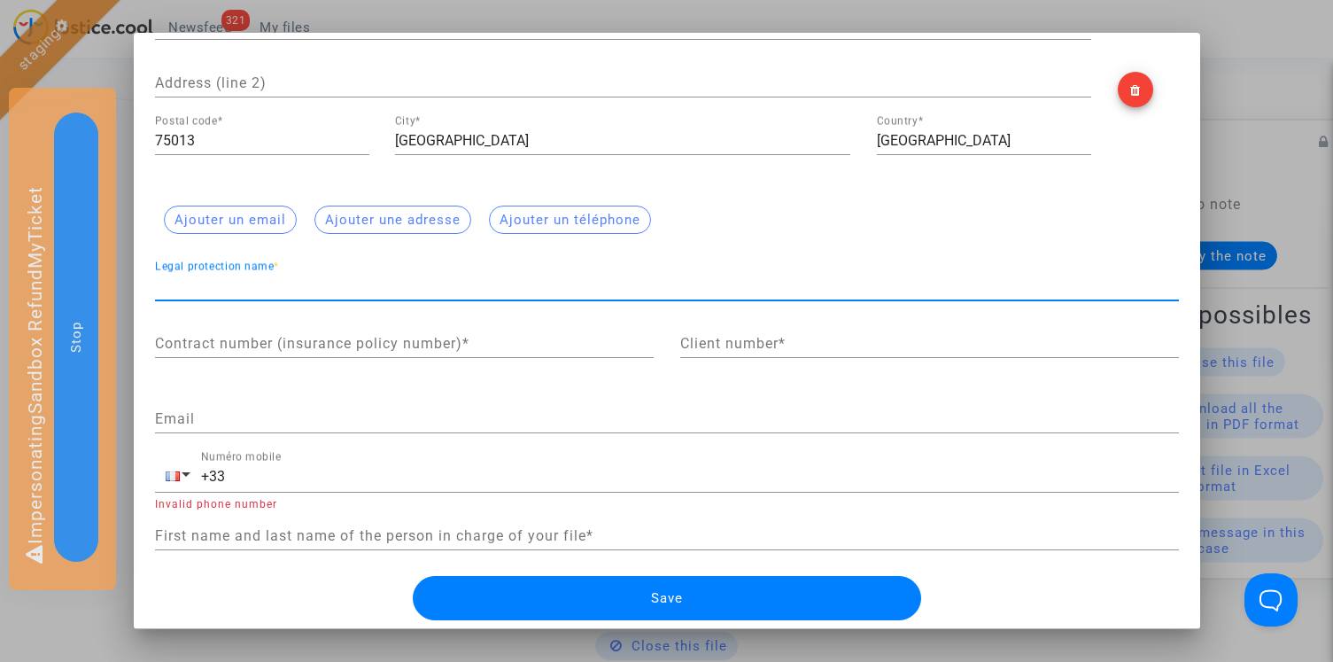
click at [299, 282] on input "Legal protection name *" at bounding box center [667, 286] width 1024 height 16
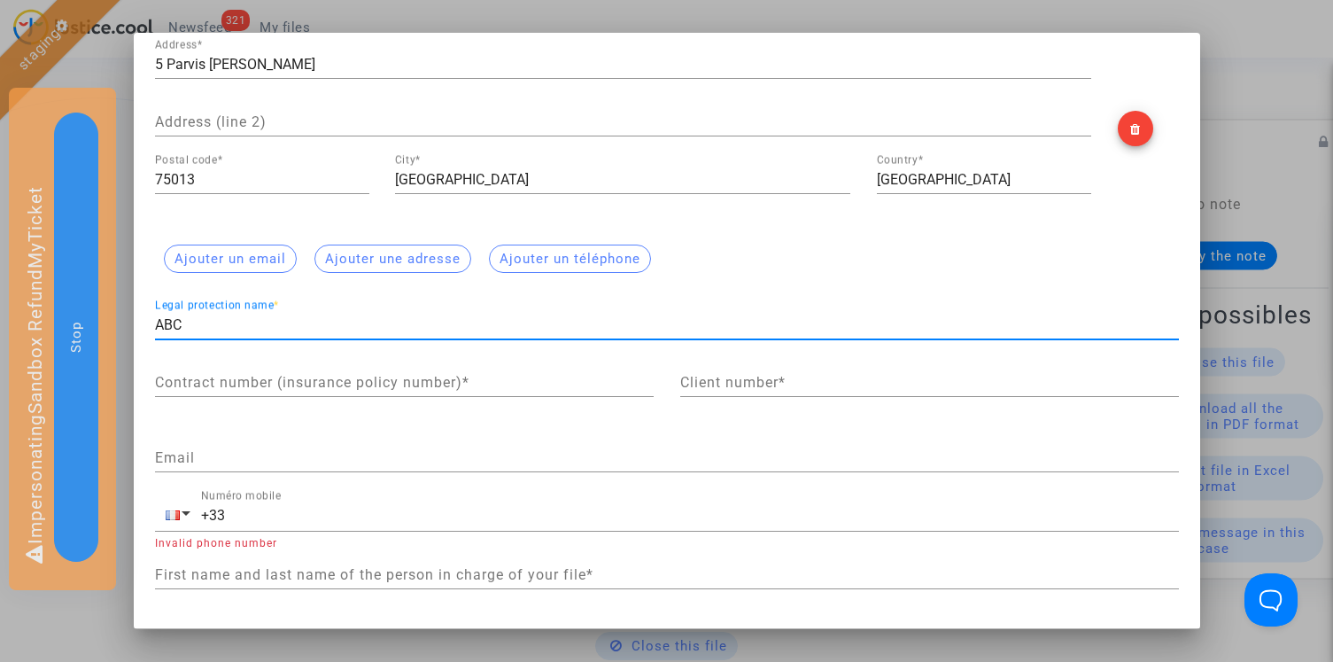
type input "ABC"
click at [260, 380] on input "Contract number (insurance policy number) *" at bounding box center [404, 383] width 499 height 16
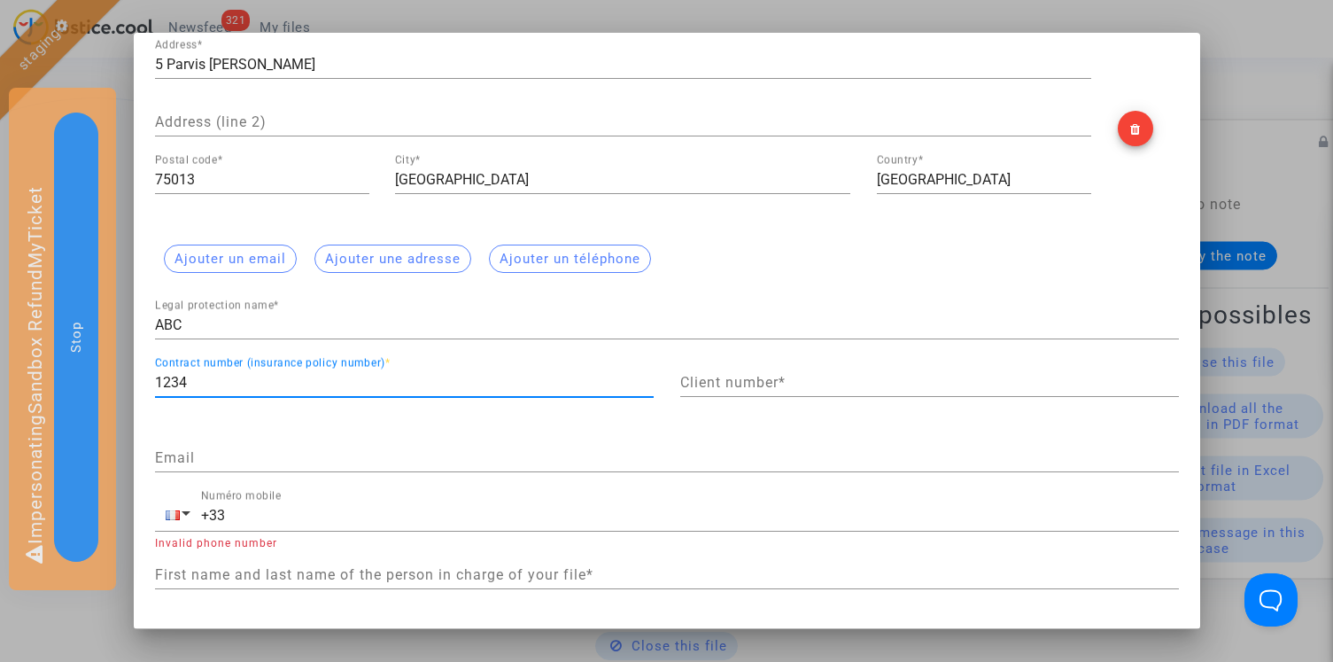
type input "1234"
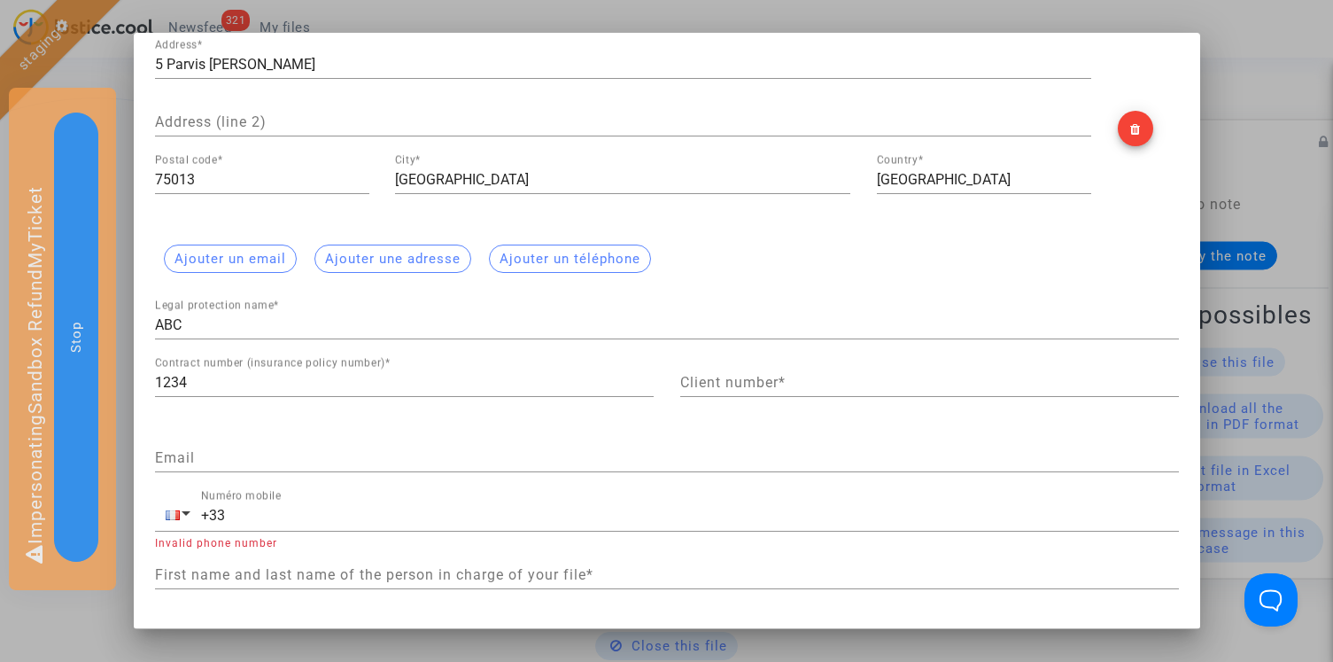
click at [723, 392] on div "Client number *" at bounding box center [929, 377] width 499 height 40
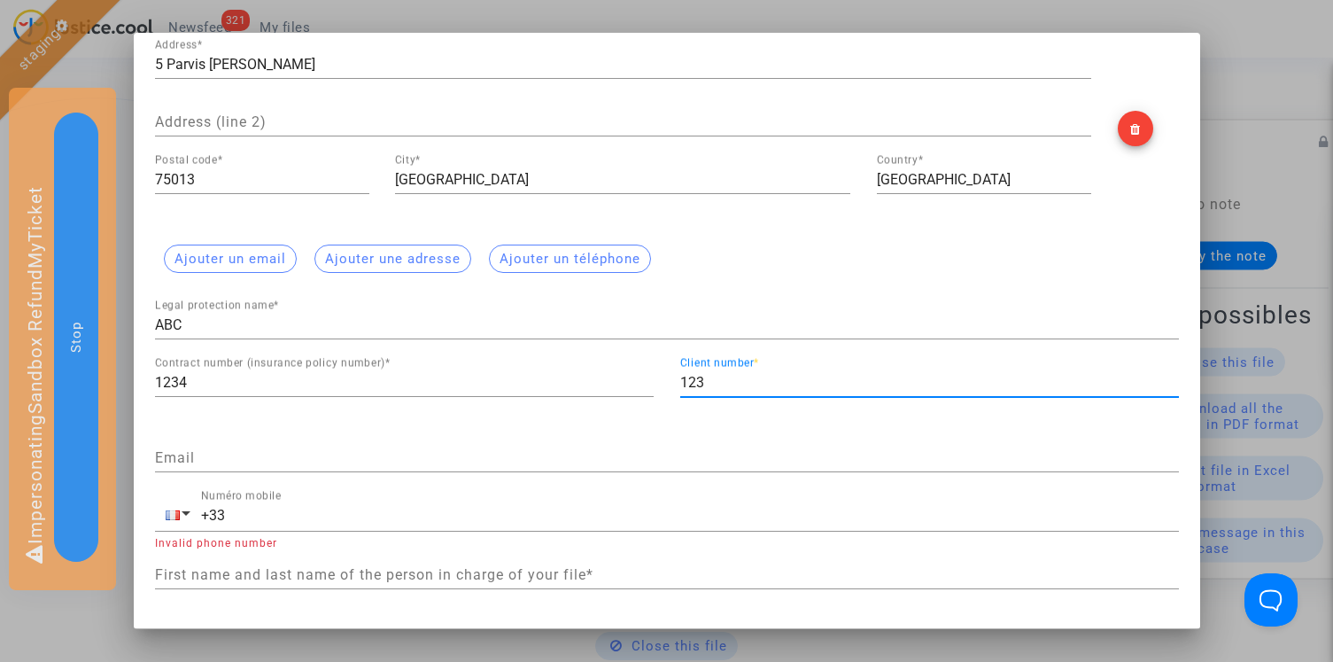
type input "123"
click at [278, 464] on div "Email" at bounding box center [667, 452] width 1024 height 40
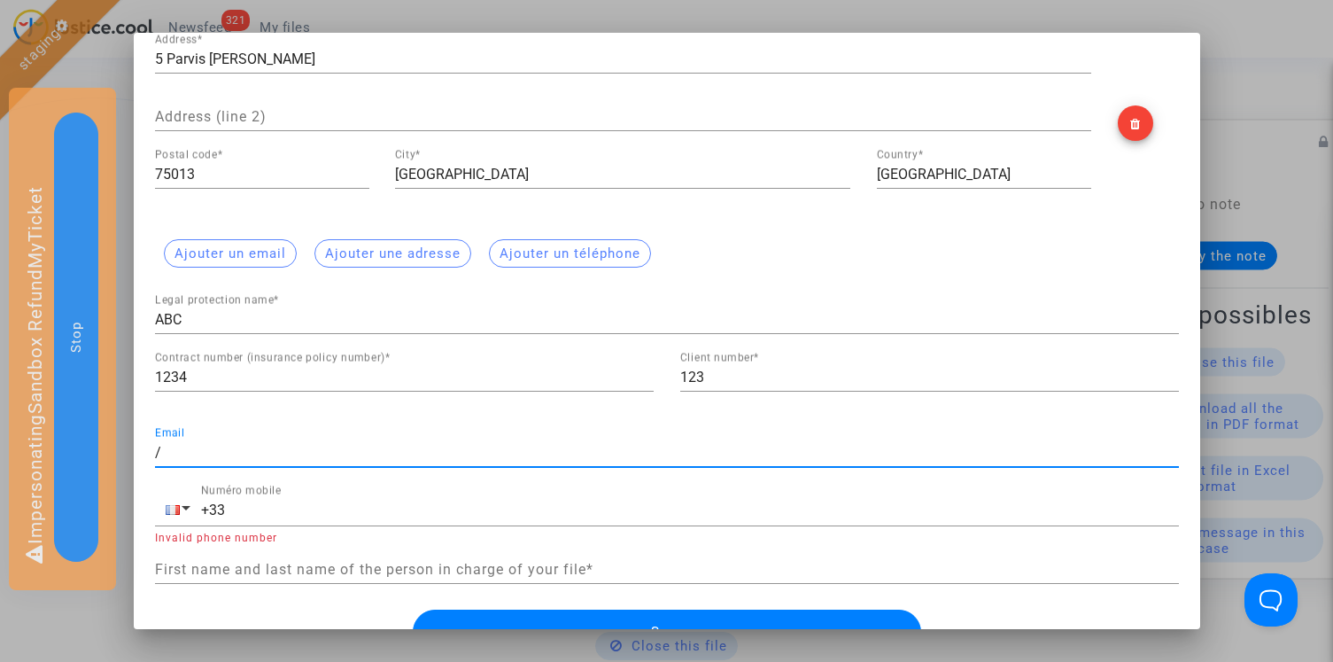
scroll to position [423, 0]
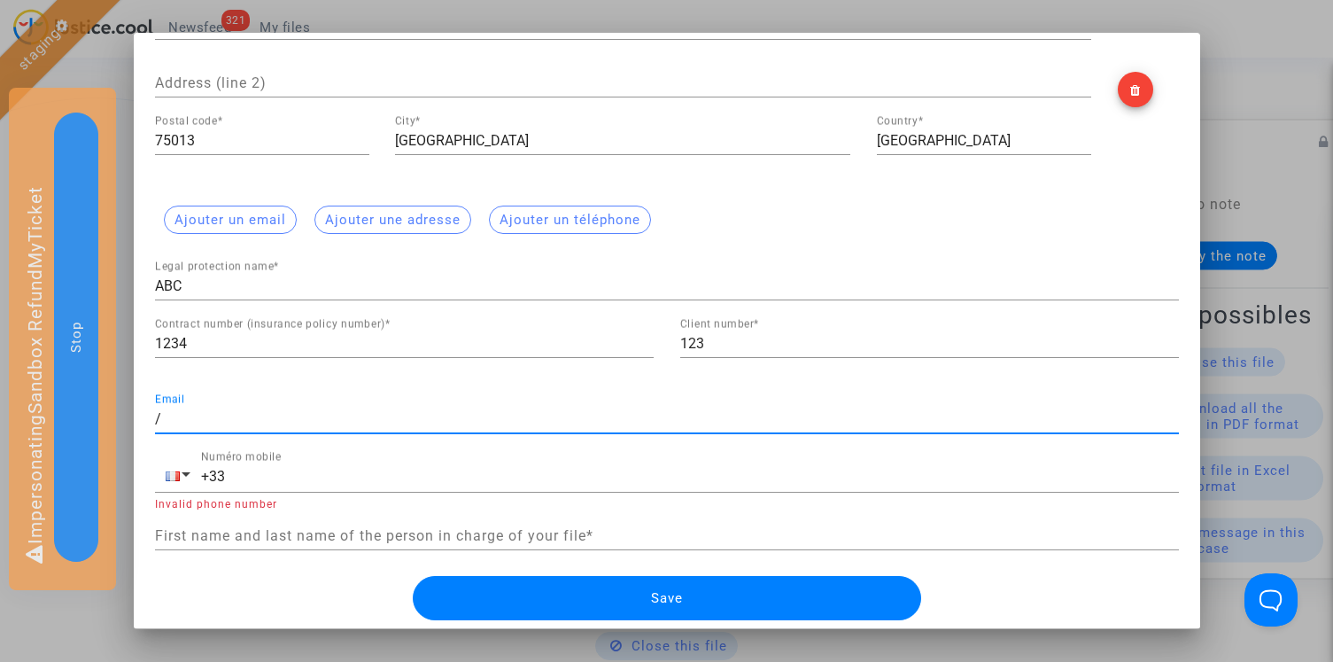
type input "/"
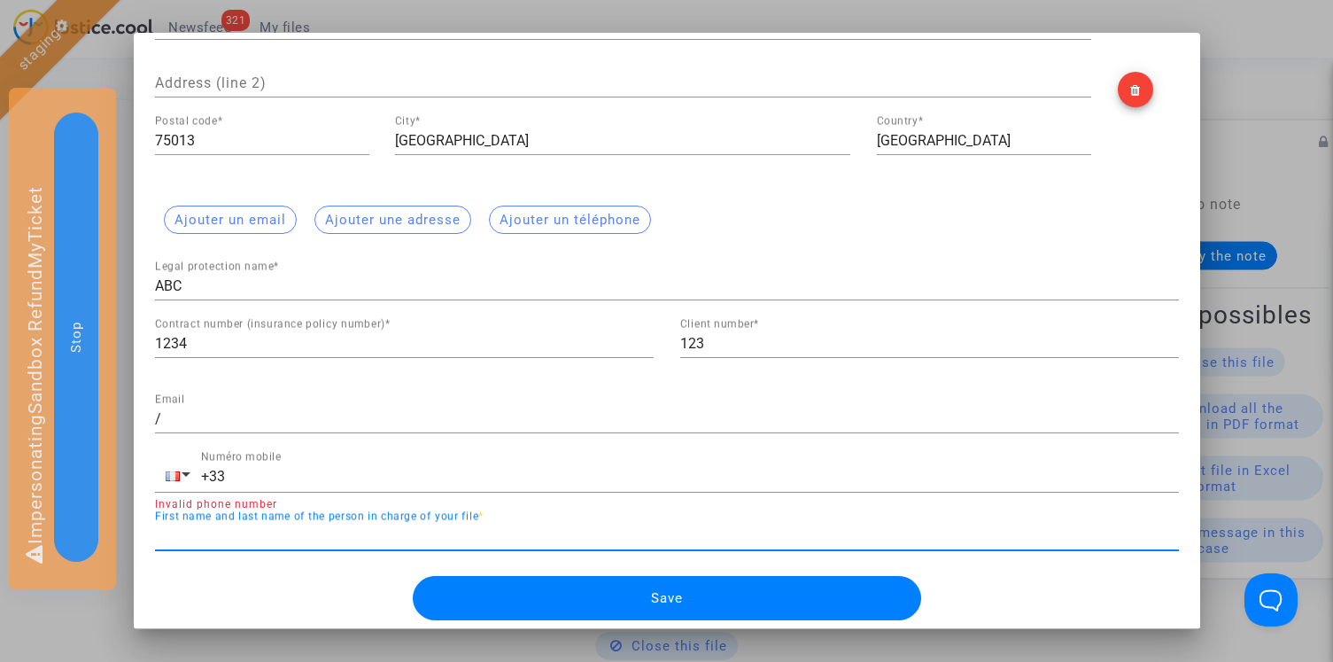
click at [247, 532] on input "First name and last name of the person in charge of your file *" at bounding box center [667, 536] width 1024 height 16
type input "/"
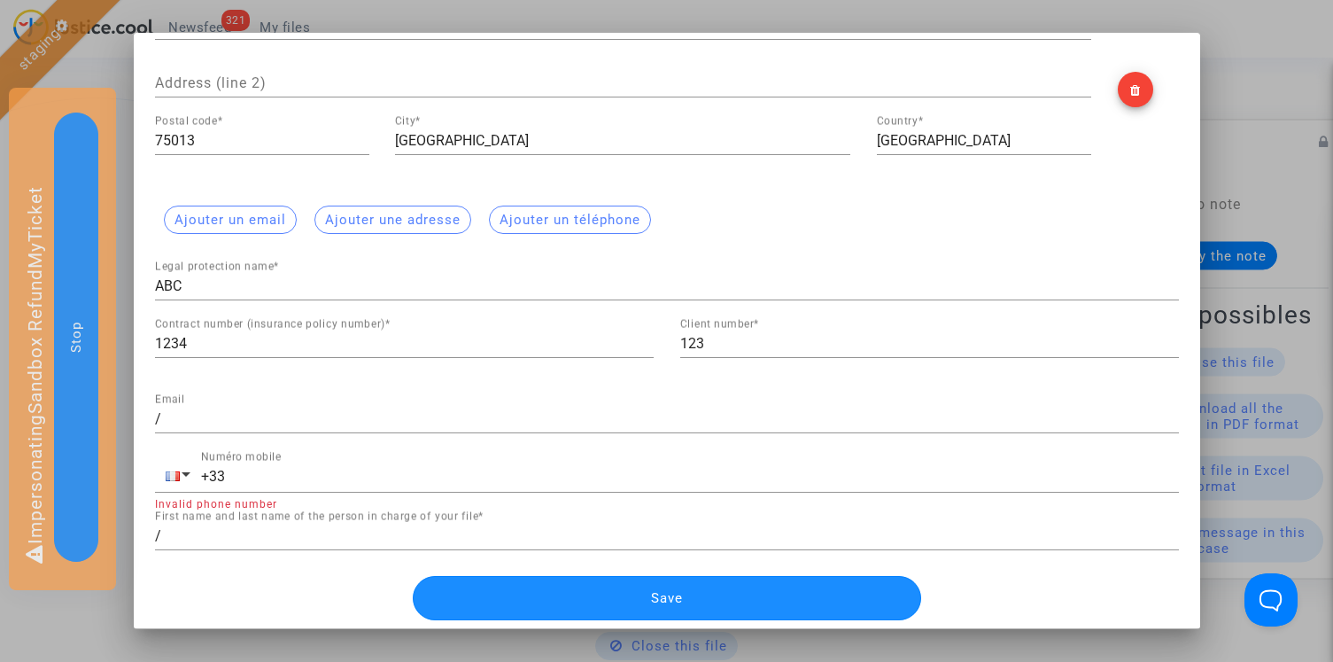
scroll to position [0, 0]
click at [593, 595] on button "Save" at bounding box center [667, 598] width 509 height 44
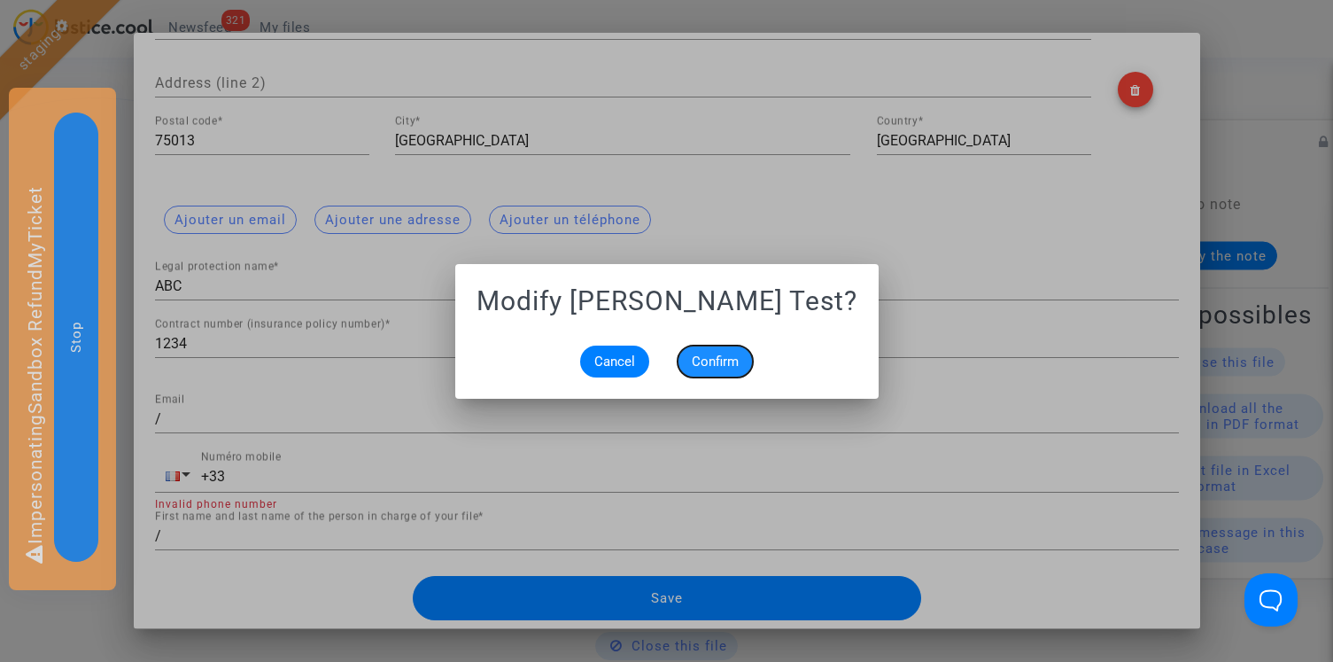
click at [742, 346] on button "Confirm" at bounding box center [715, 362] width 75 height 32
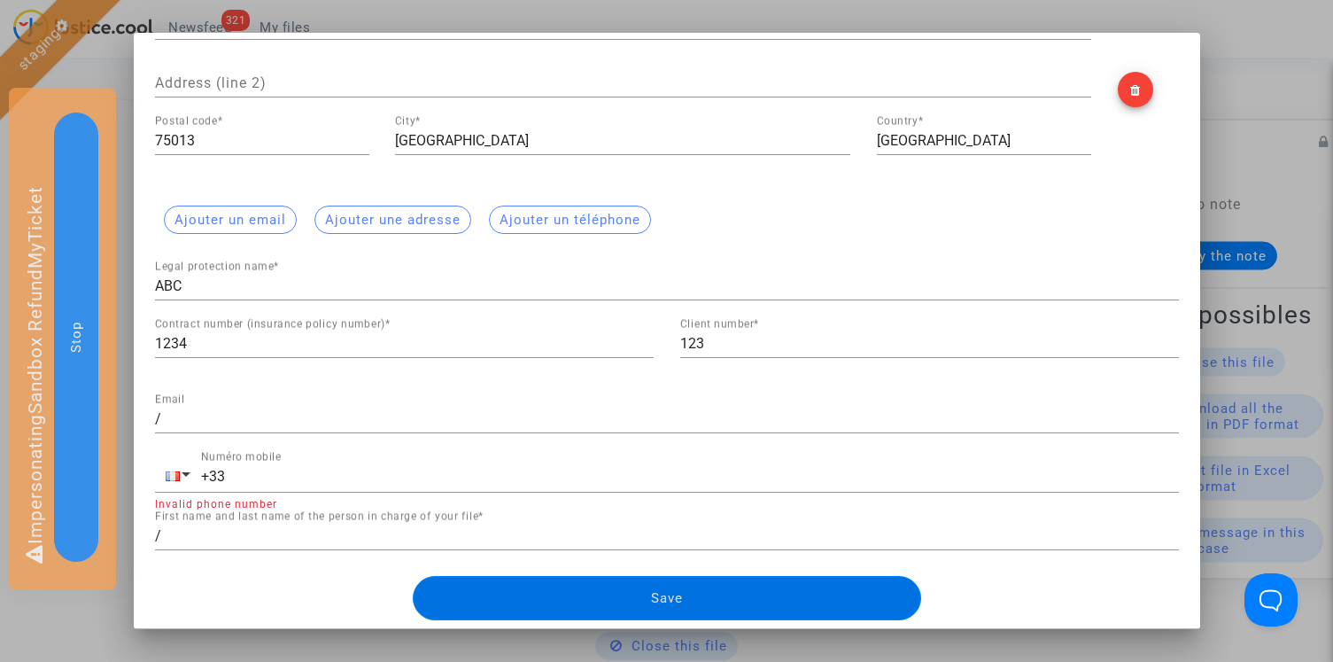
scroll to position [300, 0]
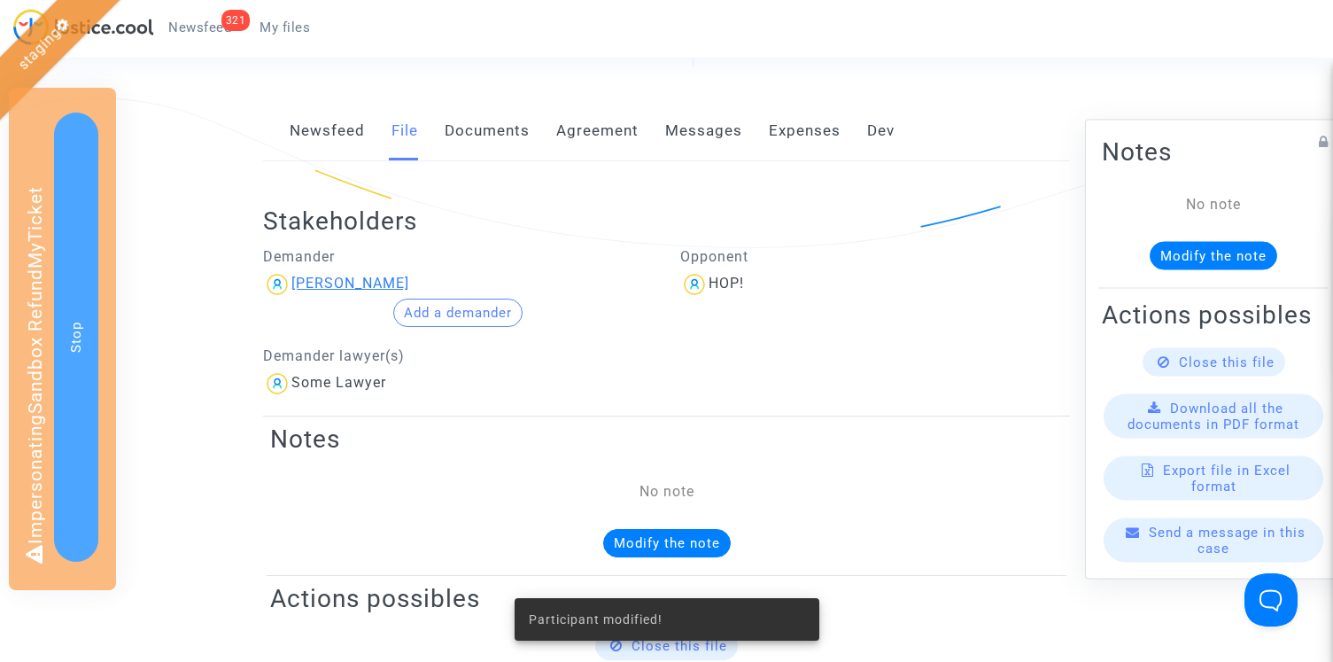
click at [329, 280] on div "[PERSON_NAME]" at bounding box center [350, 283] width 118 height 17
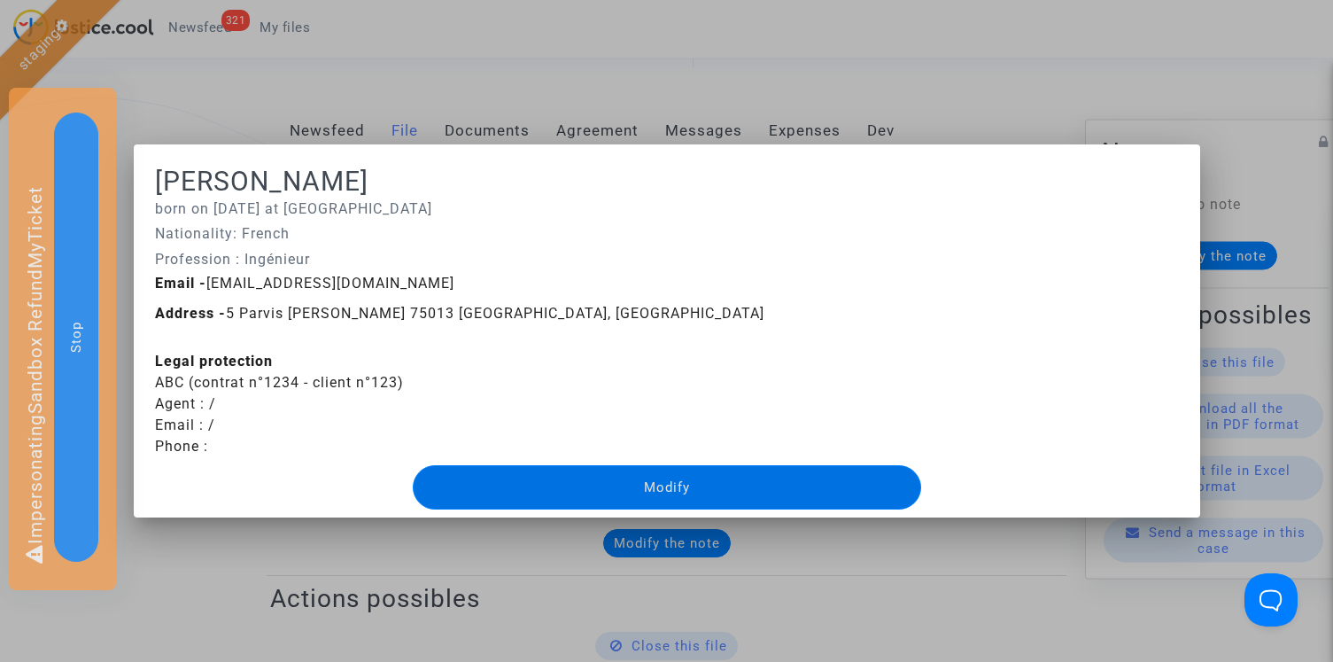
click at [260, 95] on div at bounding box center [666, 331] width 1333 height 662
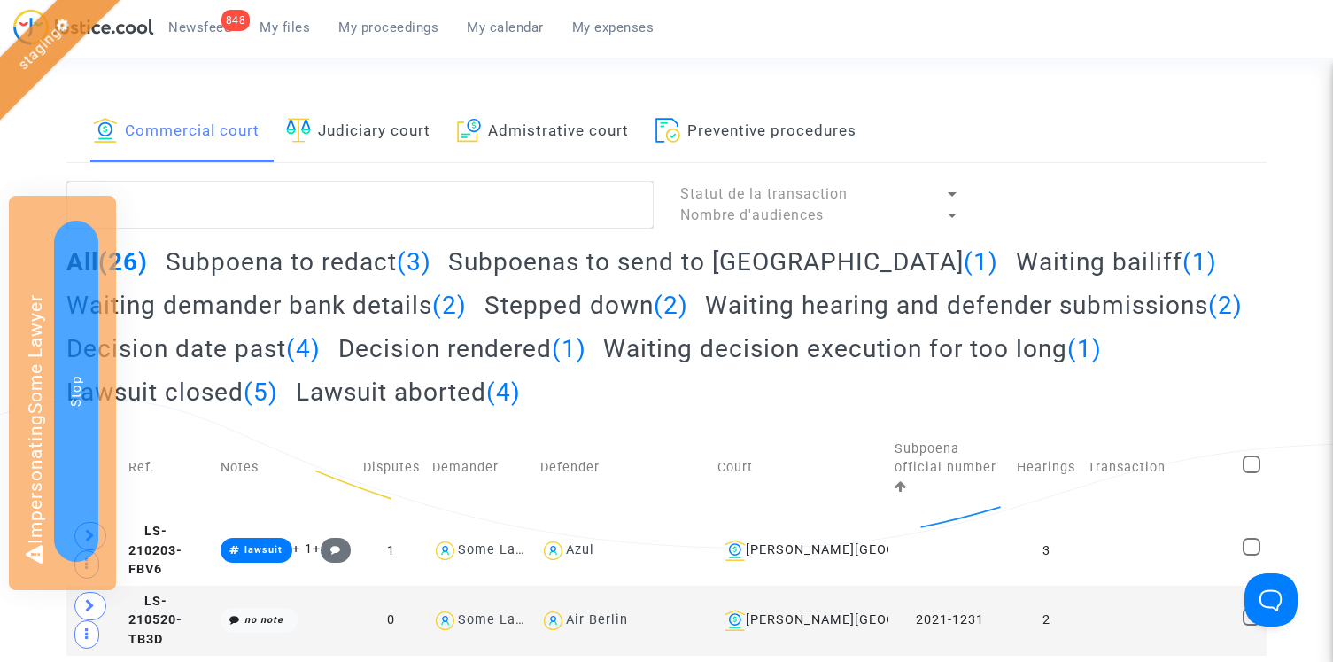
click at [604, 139] on link "Admistrative court" at bounding box center [543, 132] width 172 height 60
